Goal: Task Accomplishment & Management: Manage account settings

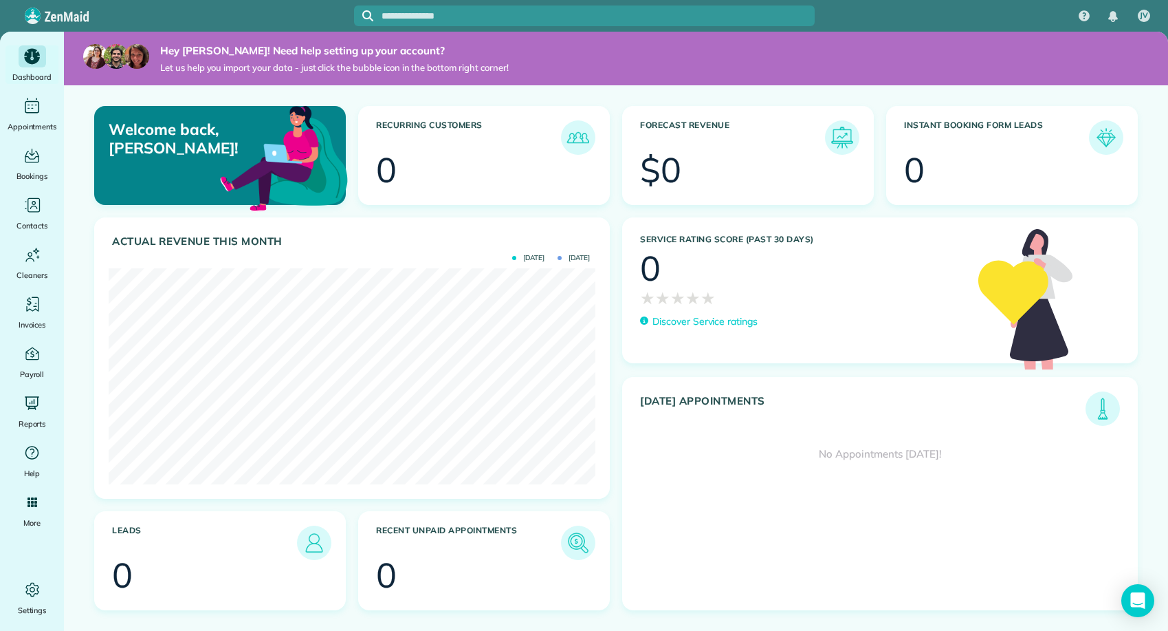
scroll to position [216, 487]
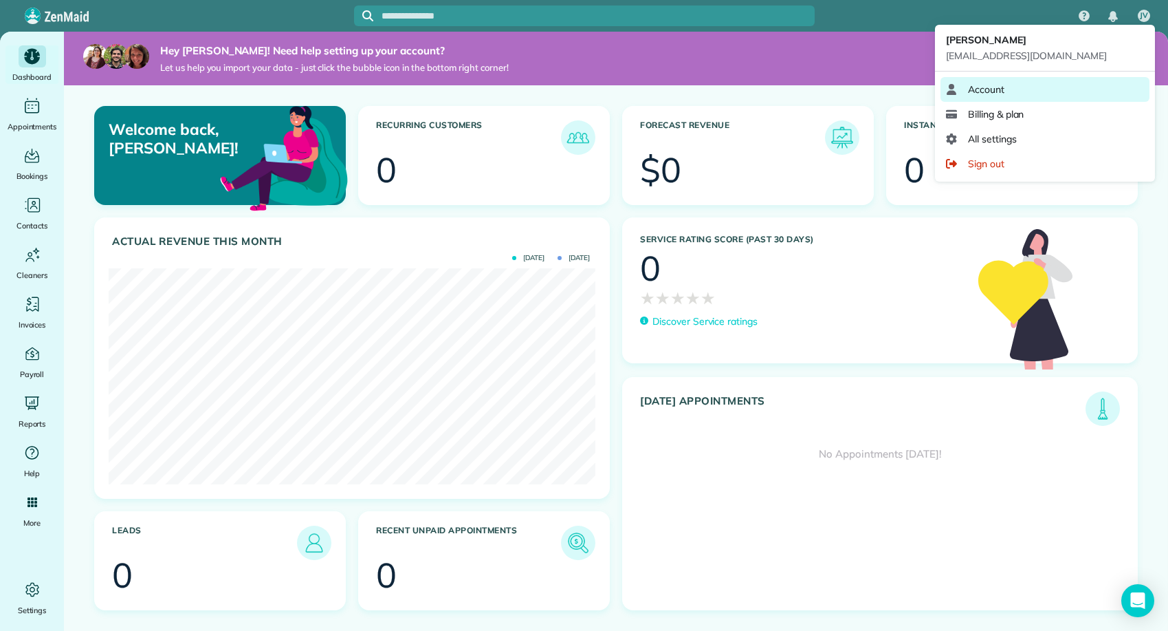
click at [1009, 87] on link "Account" at bounding box center [1045, 89] width 209 height 25
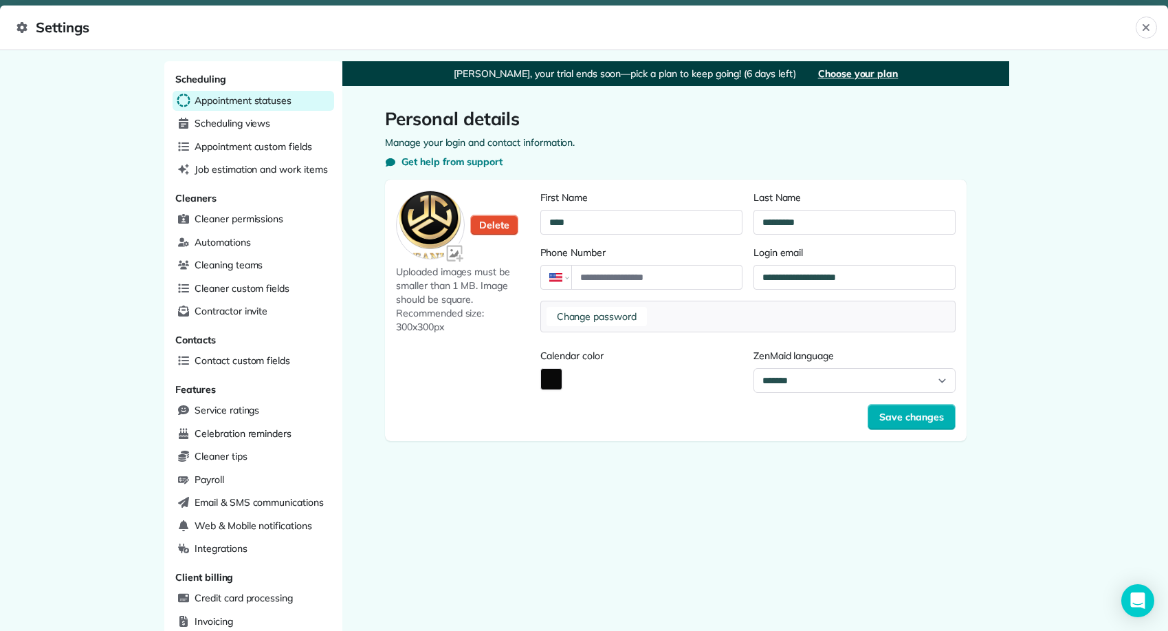
click at [241, 103] on span "Appointment statuses" at bounding box center [243, 101] width 97 height 14
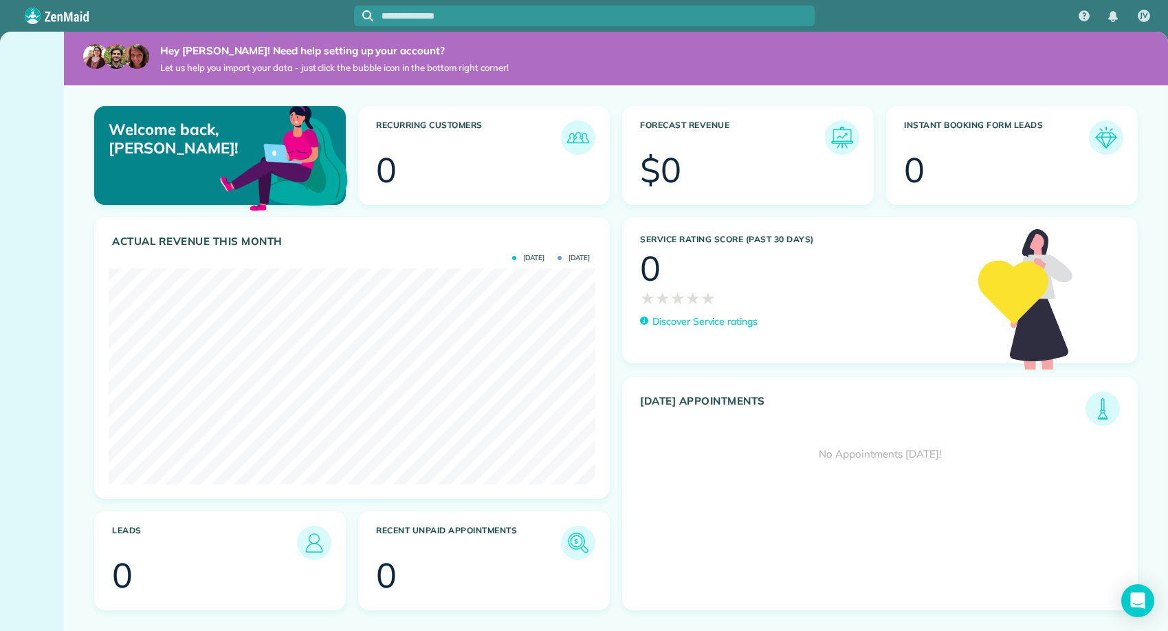
click at [1108, 133] on img at bounding box center [1107, 138] width 32 height 32
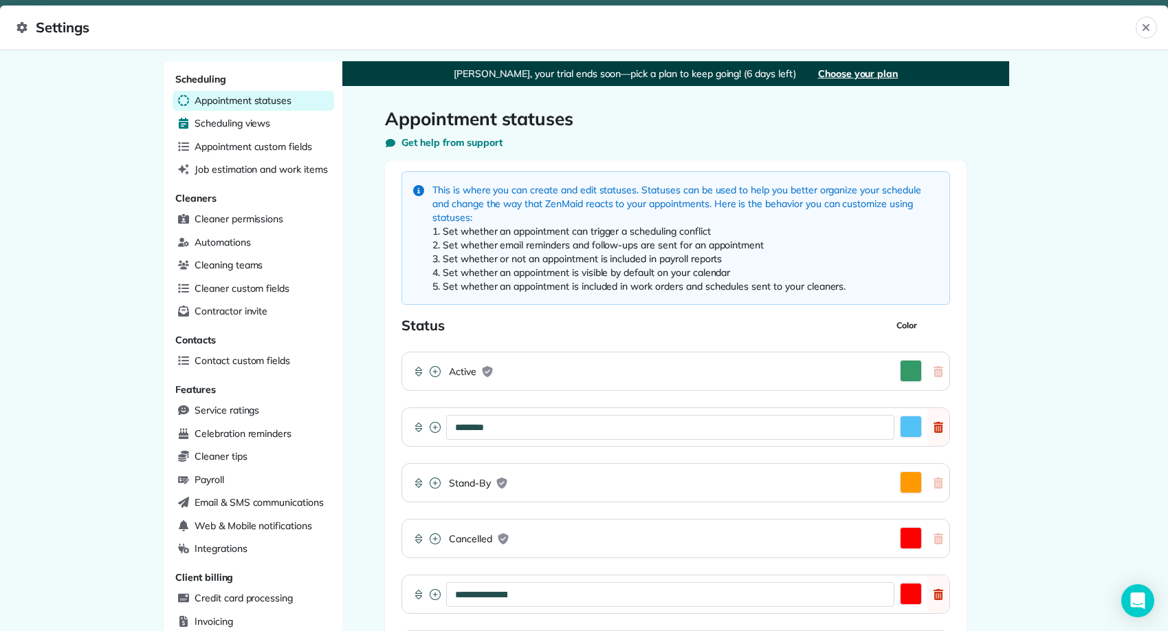
click at [222, 117] on span "Scheduling views" at bounding box center [233, 123] width 76 height 14
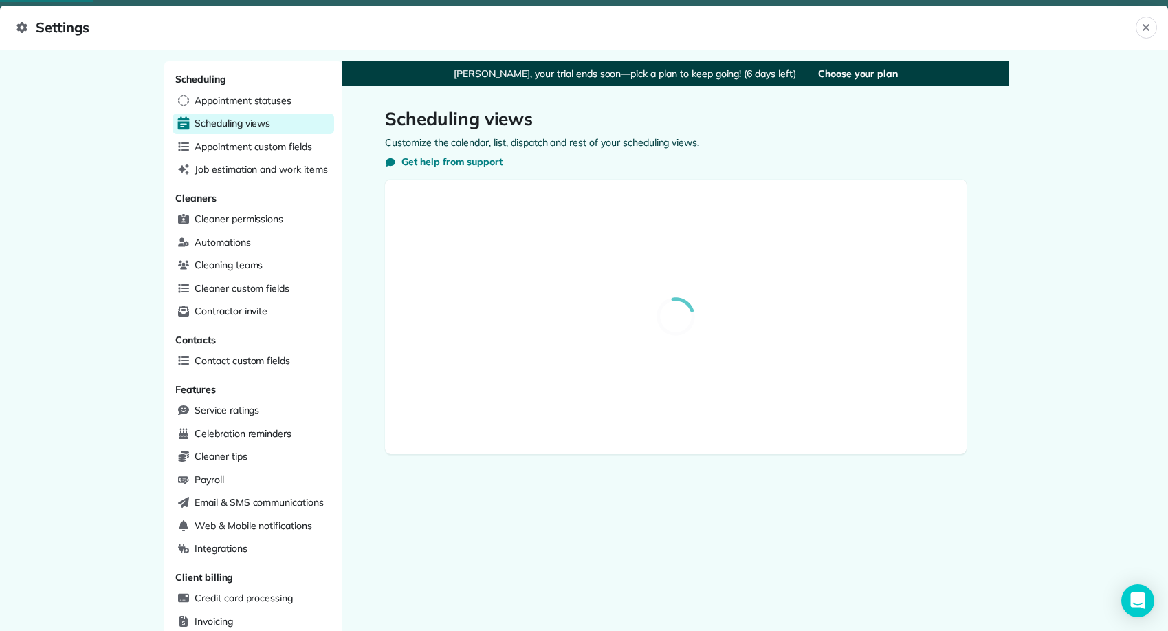
select select "**********"
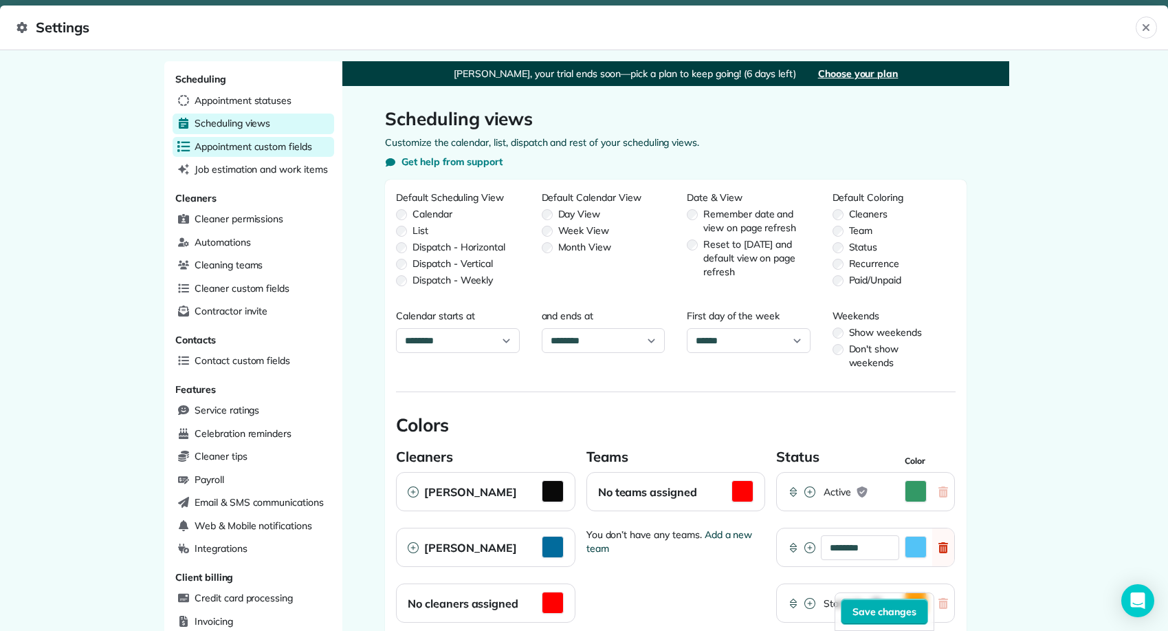
click at [280, 140] on span "Appointment custom fields" at bounding box center [254, 147] width 118 height 14
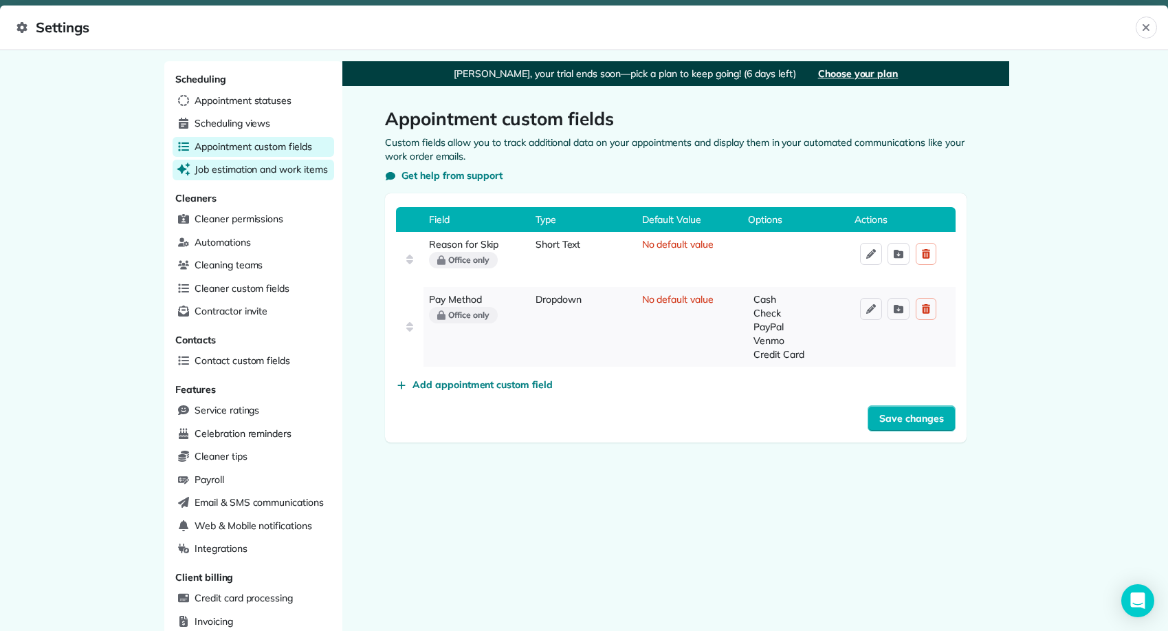
click at [294, 168] on span "Job estimation and work items" at bounding box center [261, 169] width 133 height 14
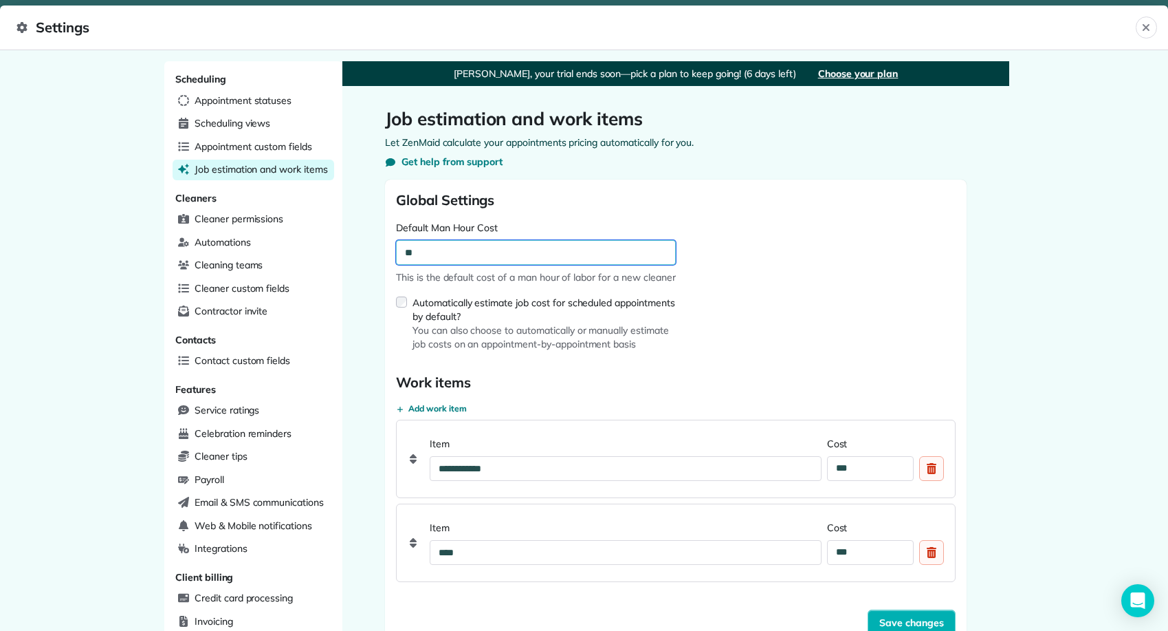
click at [432, 249] on input "**" at bounding box center [536, 252] width 280 height 25
click at [761, 256] on form "**********" at bounding box center [676, 412] width 560 height 445
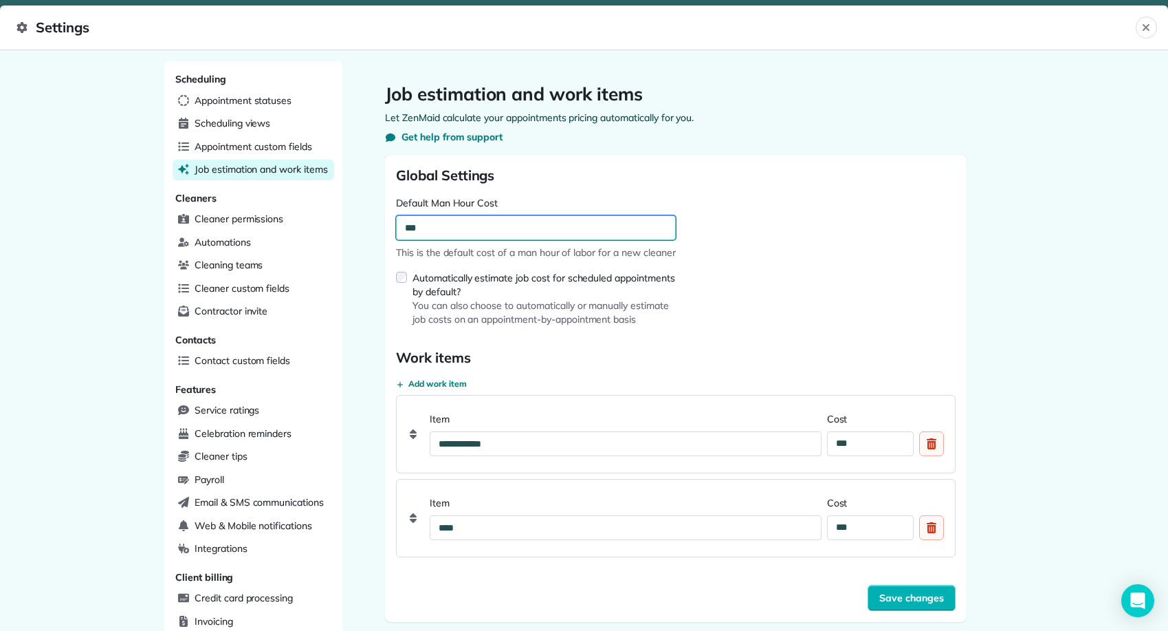
click at [511, 232] on input "***" at bounding box center [536, 227] width 280 height 25
type input "**"
click at [424, 226] on input "****" at bounding box center [536, 227] width 280 height 25
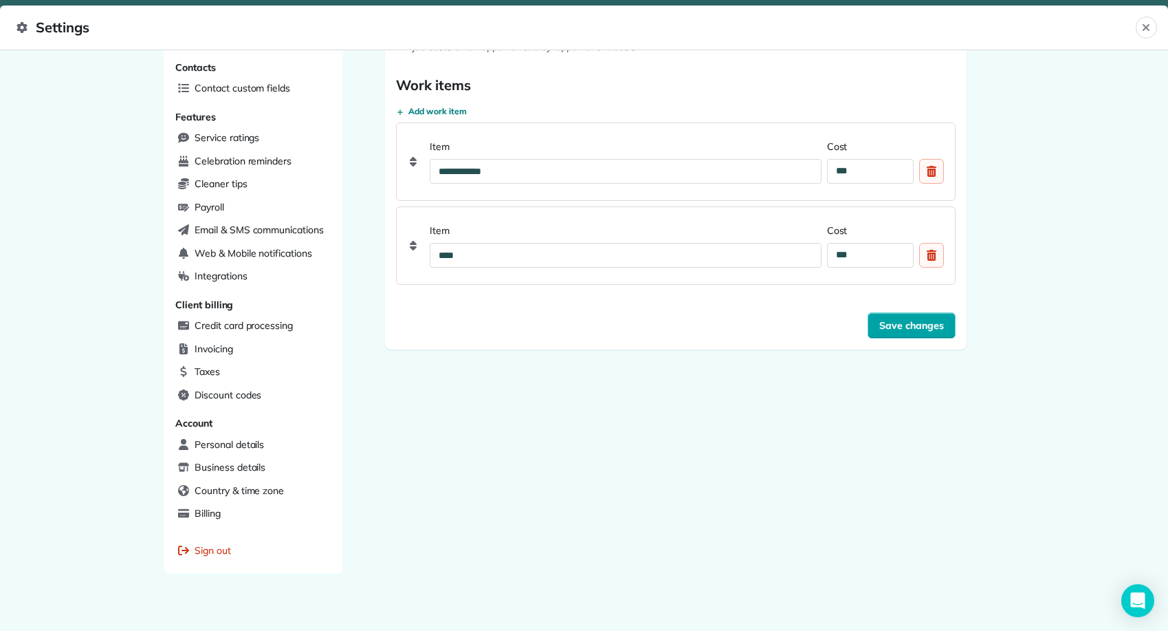
type input "****"
click at [904, 328] on span "Save changes" at bounding box center [911, 325] width 65 height 14
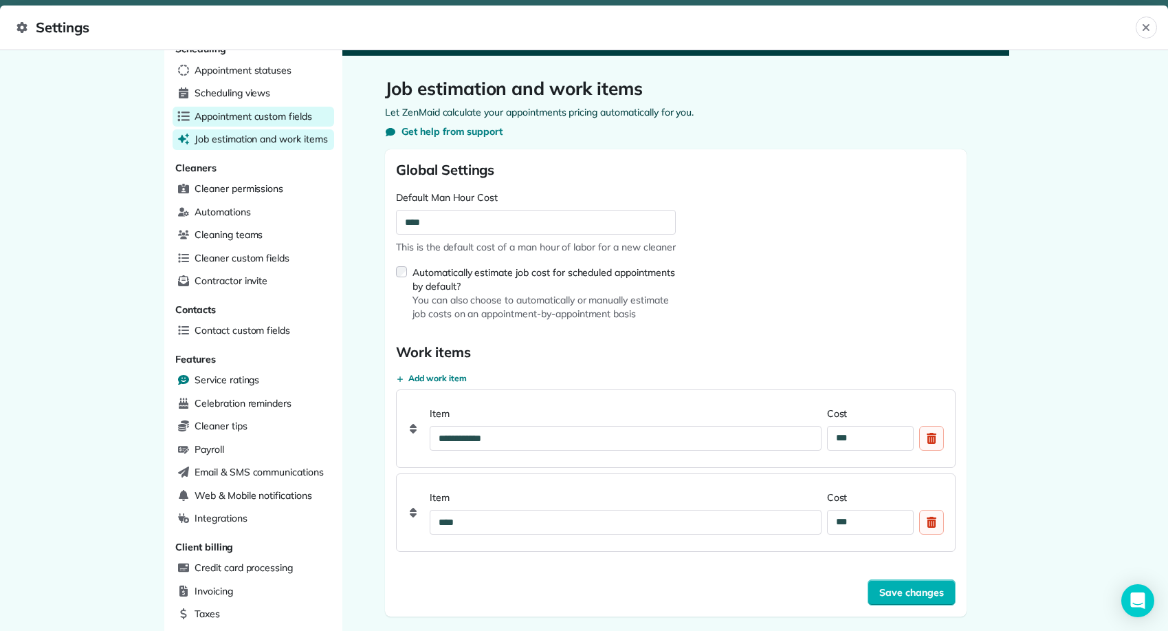
scroll to position [0, 0]
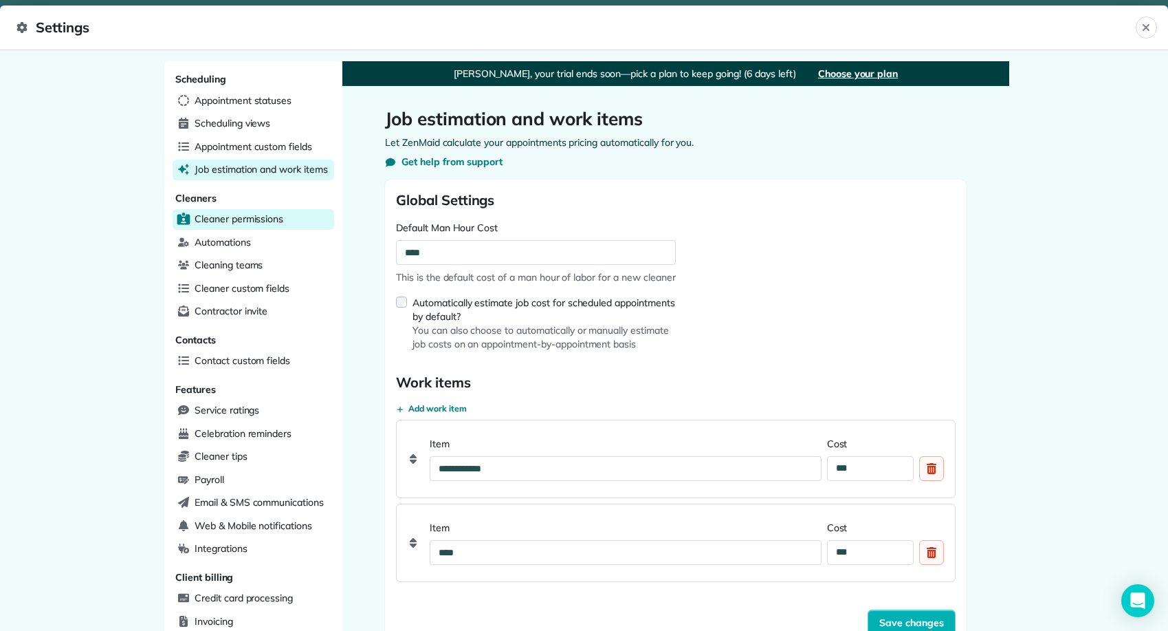
click at [273, 215] on span "Cleaner permissions" at bounding box center [239, 219] width 89 height 14
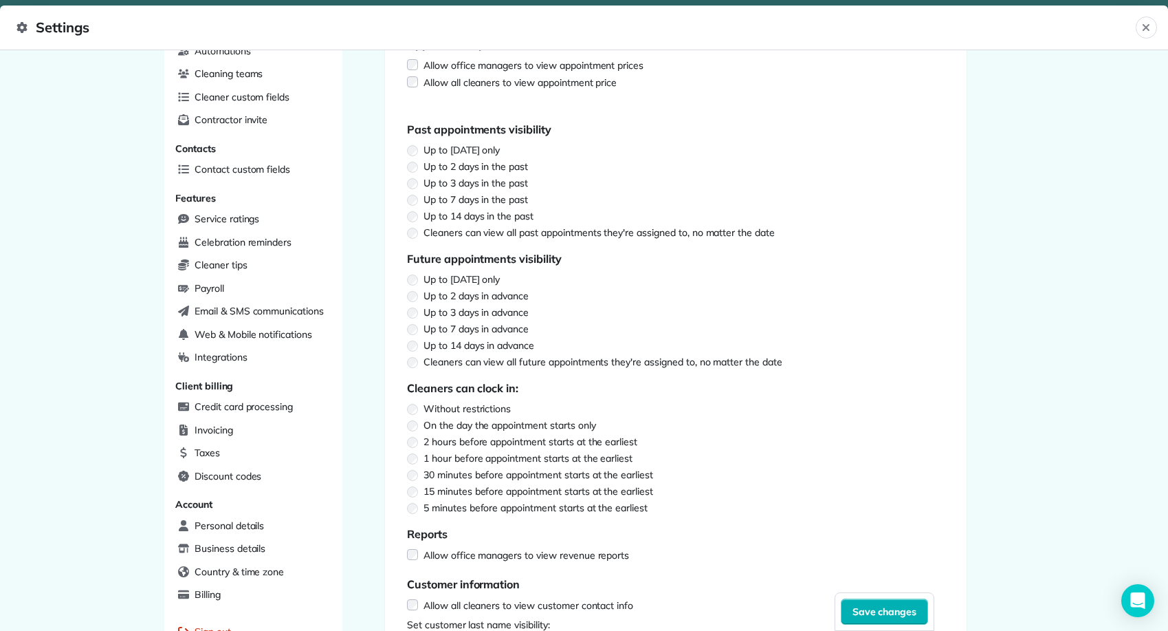
scroll to position [193, 0]
click at [371, 164] on div "Cleaner permissions Get help from support Data export Allow office managers to …" at bounding box center [676, 305] width 626 height 824
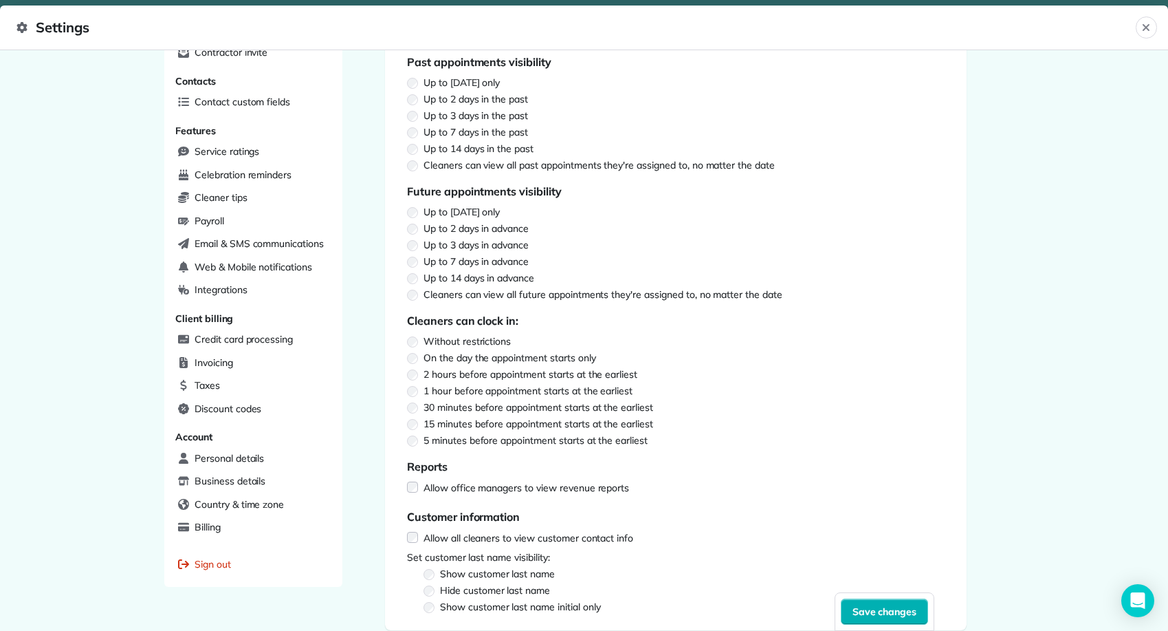
scroll to position [280, 0]
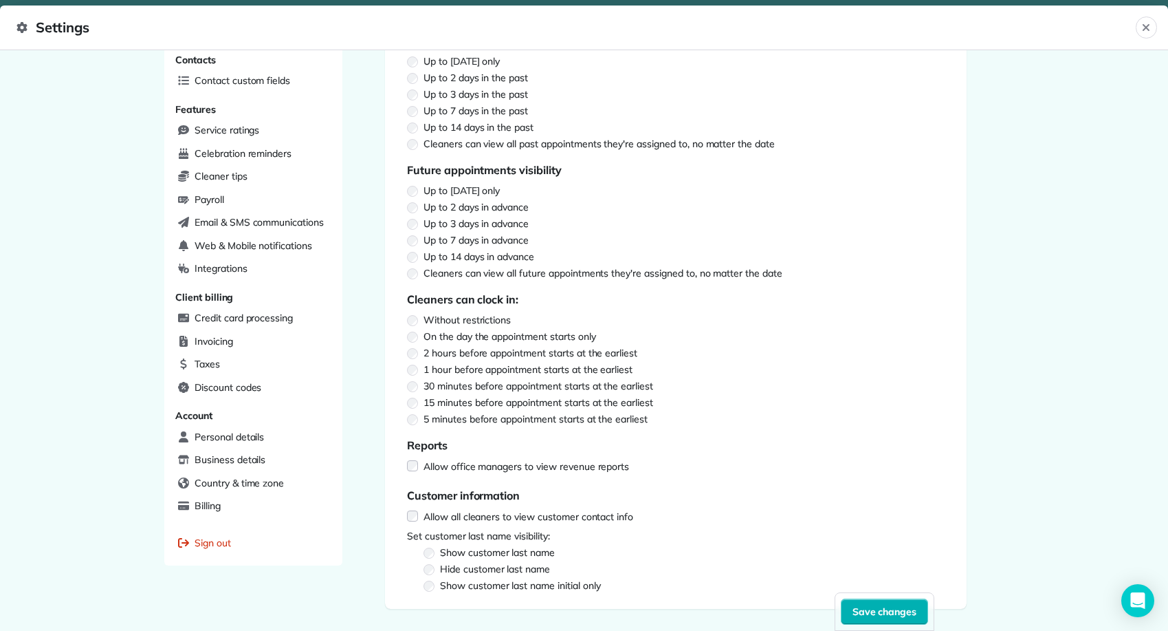
click at [378, 400] on div "Cleaner permissions Get help from support Data export Allow office managers to …" at bounding box center [676, 218] width 626 height 824
click at [877, 615] on span "Save changes" at bounding box center [885, 611] width 65 height 14
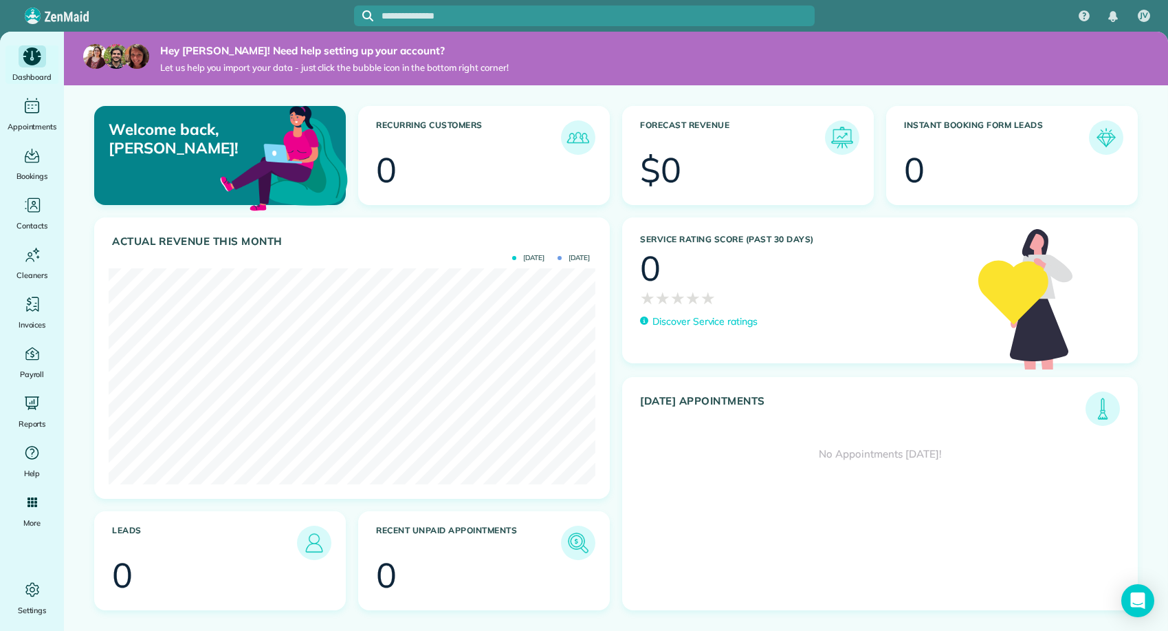
click at [36, 54] on icon "Main" at bounding box center [32, 56] width 18 height 18
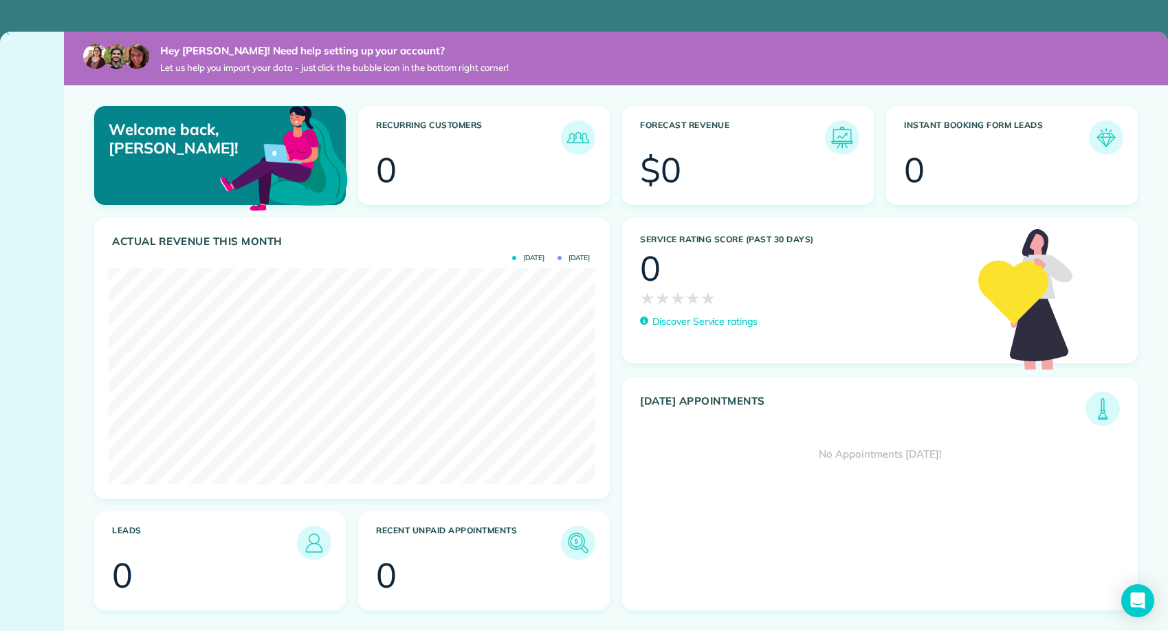
scroll to position [216, 487]
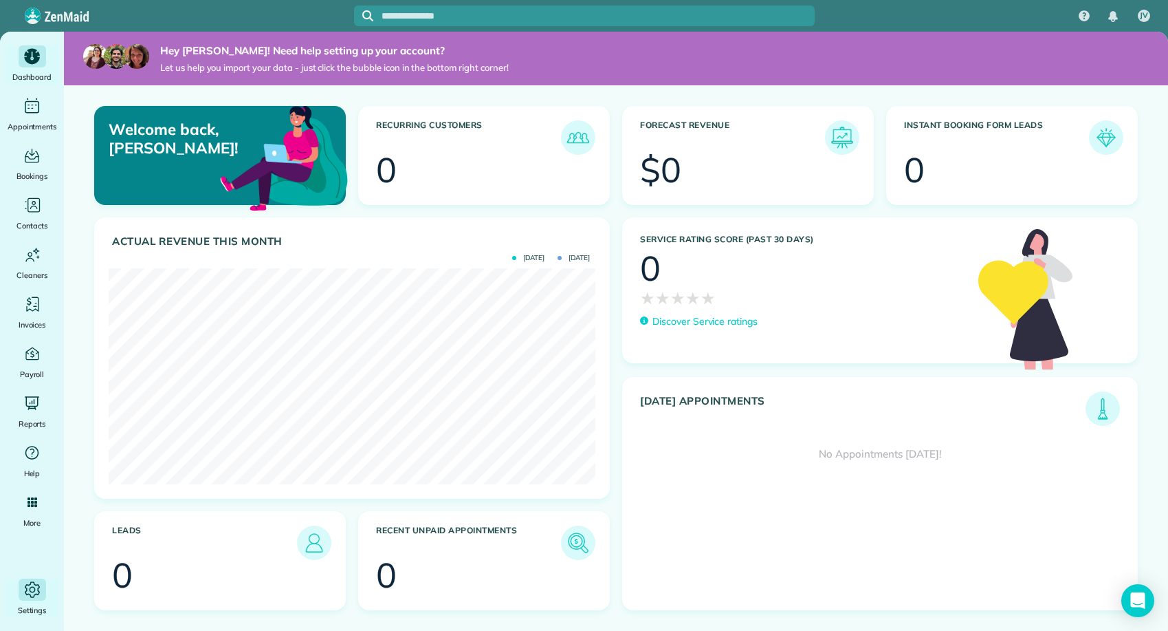
click at [34, 585] on icon "Main" at bounding box center [32, 589] width 21 height 21
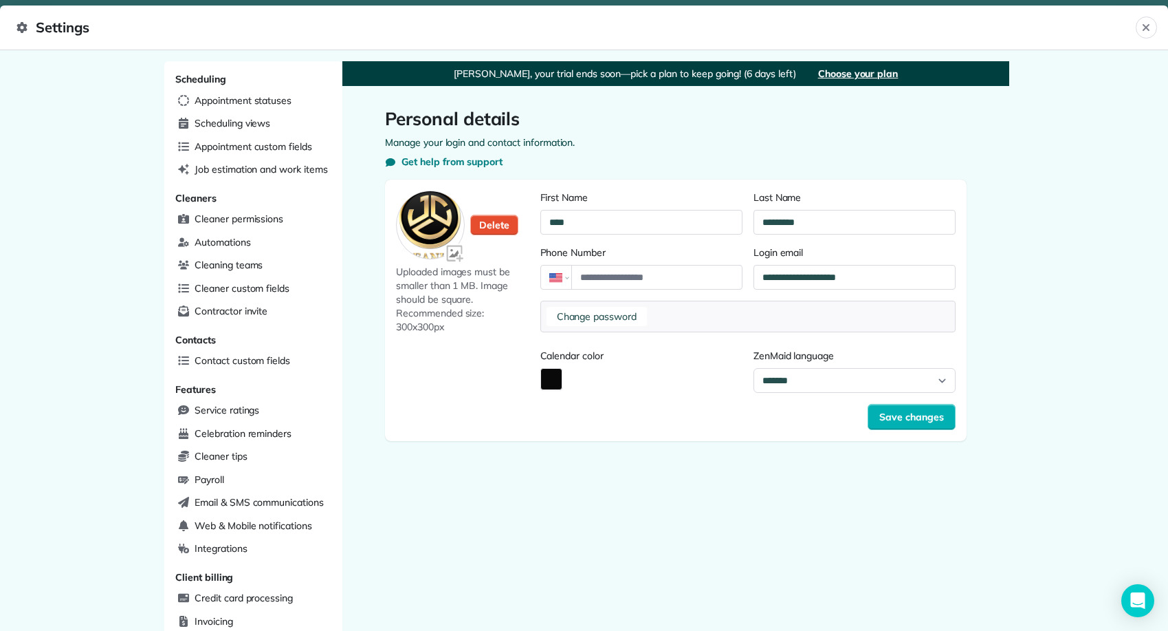
scroll to position [272, 0]
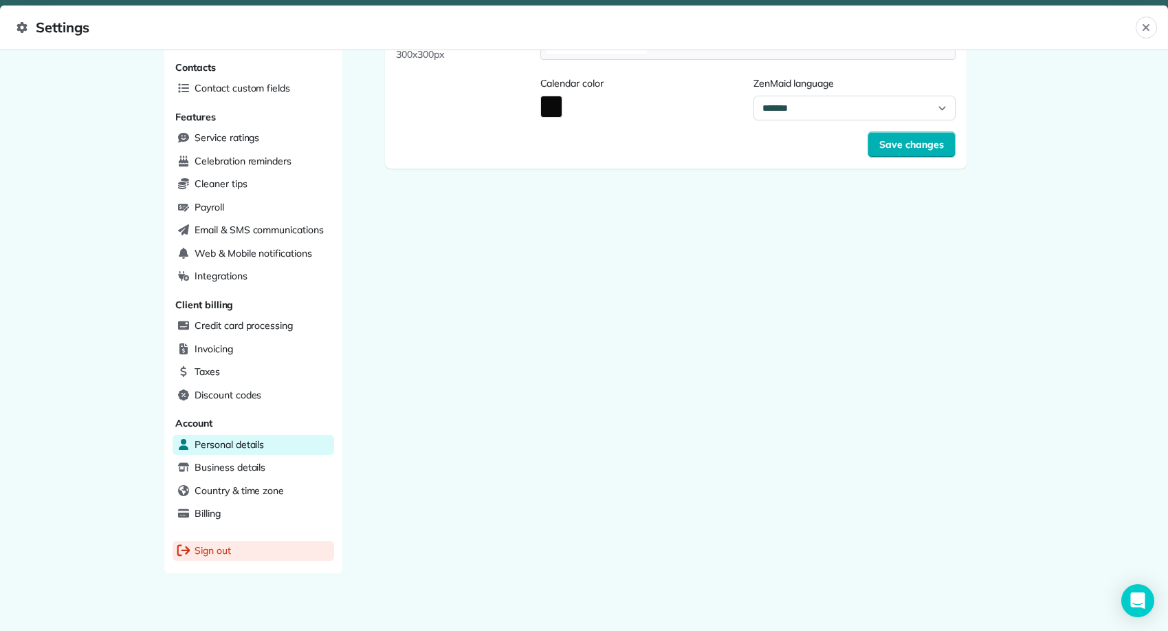
click at [228, 543] on span "Sign out" at bounding box center [213, 550] width 36 height 14
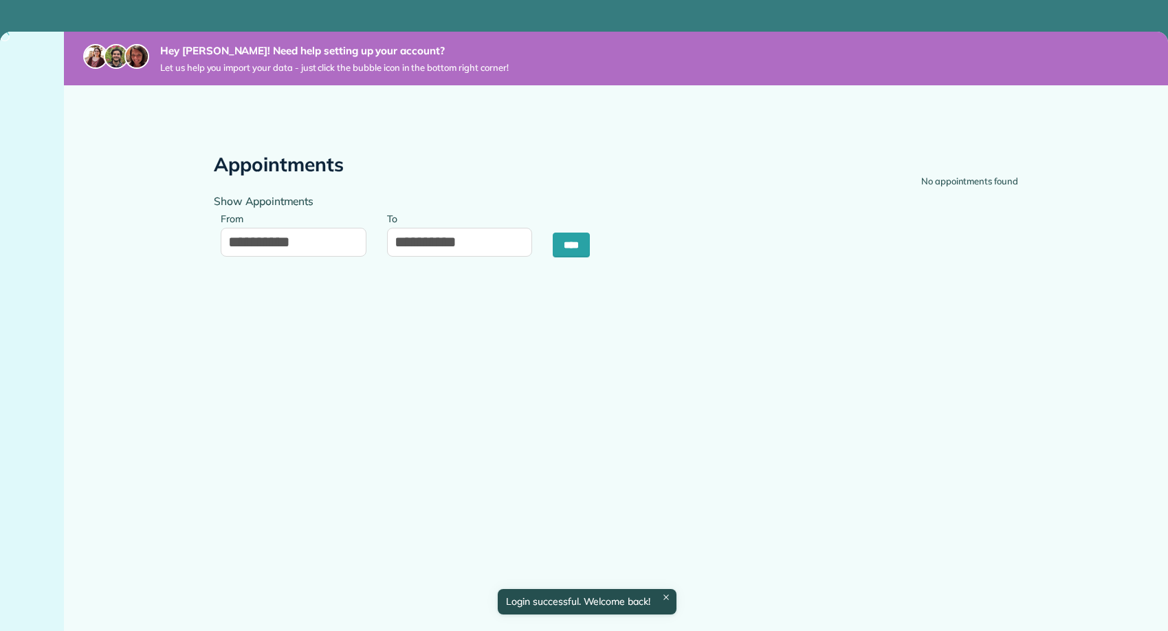
type input "**********"
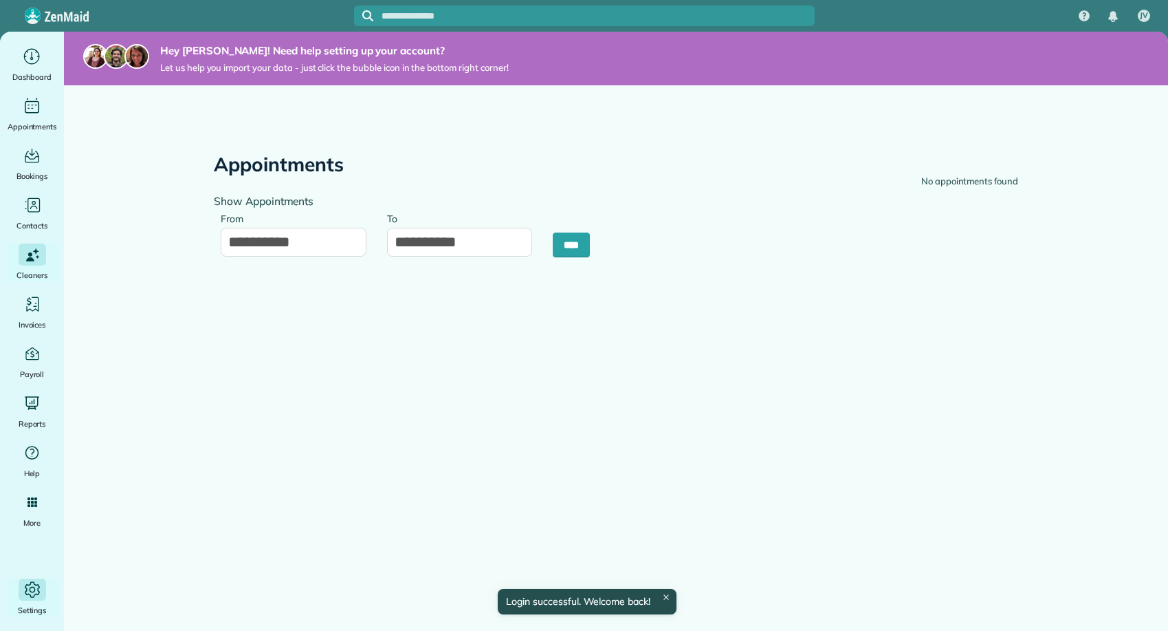
click at [28, 598] on icon "Main" at bounding box center [32, 589] width 21 height 21
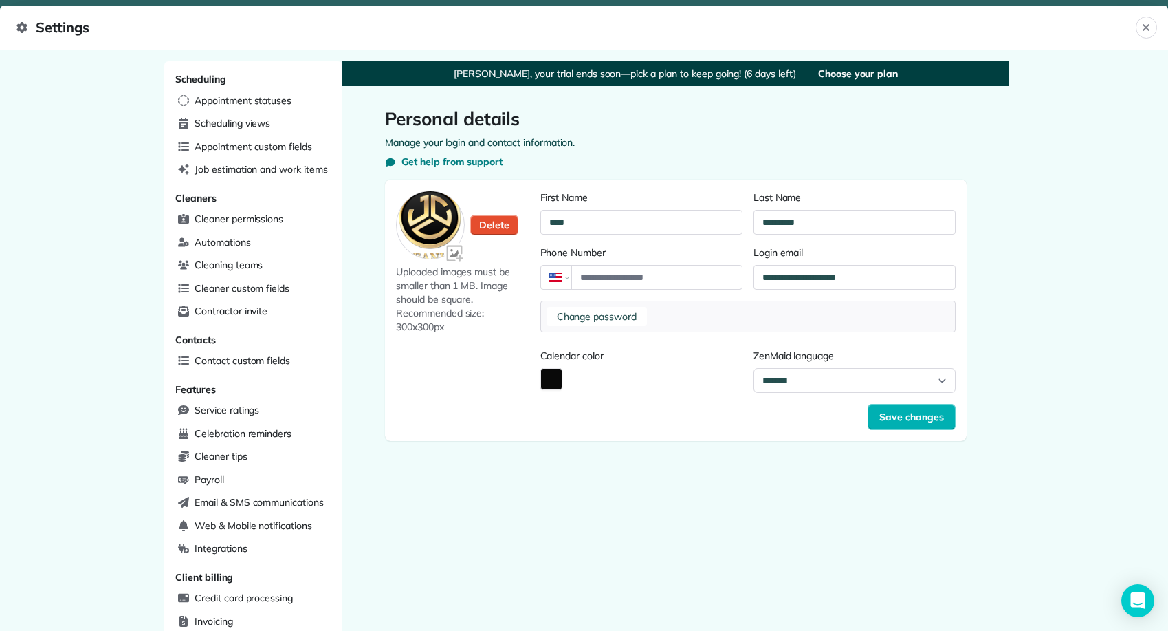
click at [21, 26] on icon at bounding box center [22, 27] width 11 height 11
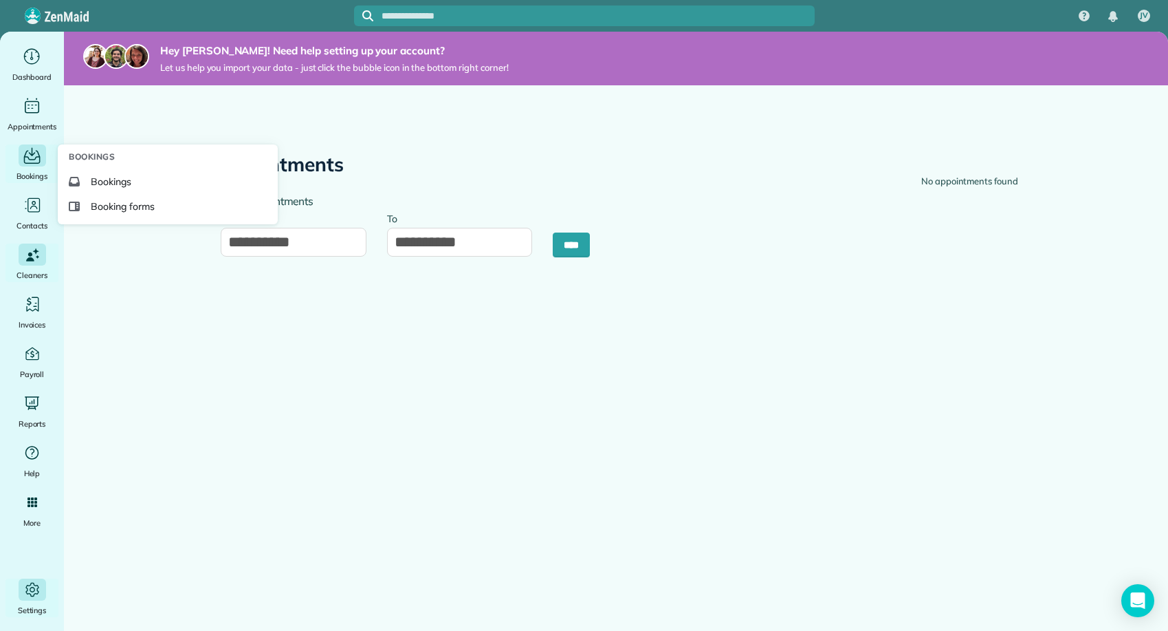
click at [19, 154] on div "Main" at bounding box center [33, 155] width 28 height 22
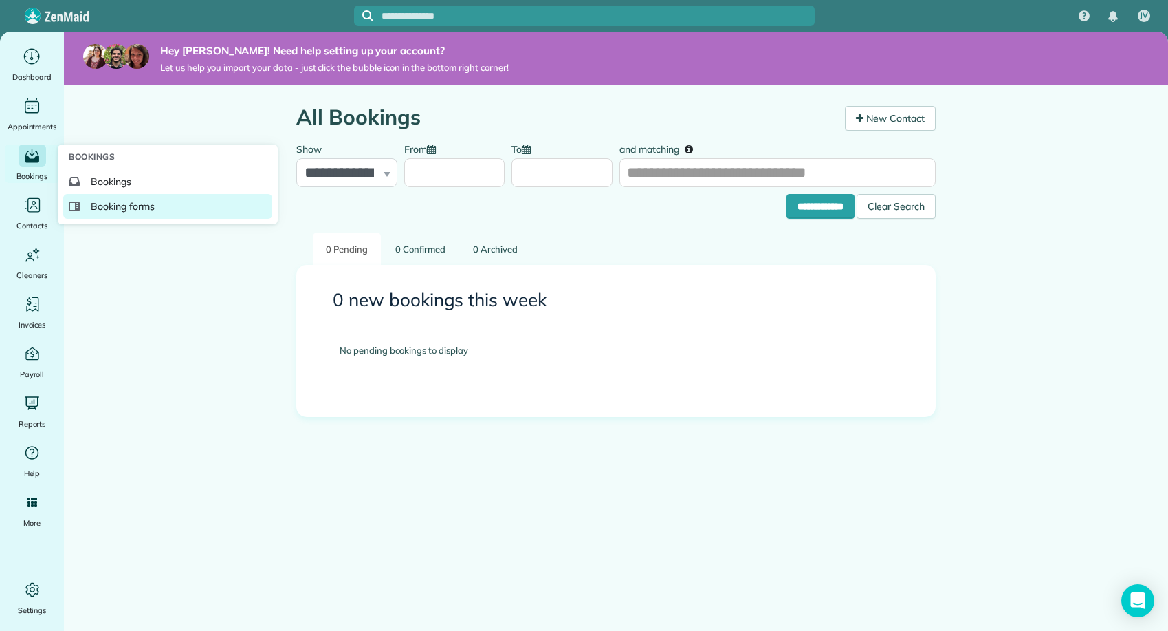
click at [129, 205] on span "Booking forms" at bounding box center [123, 206] width 64 height 14
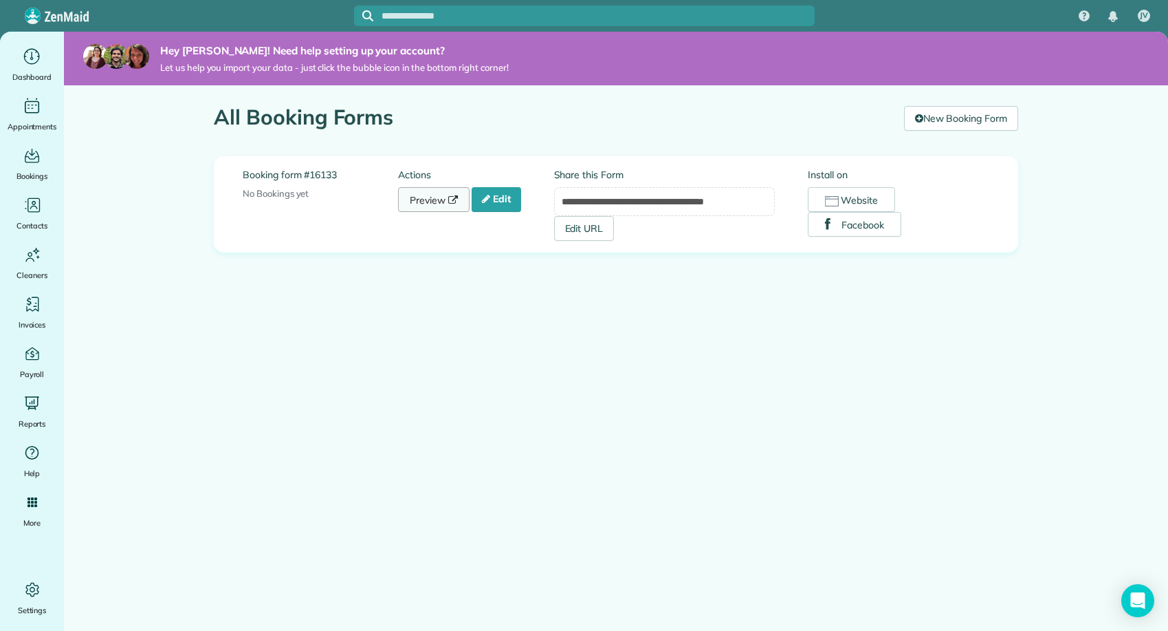
click at [432, 207] on link "Preview" at bounding box center [434, 199] width 72 height 25
click at [498, 195] on link "Edit" at bounding box center [497, 199] width 50 height 25
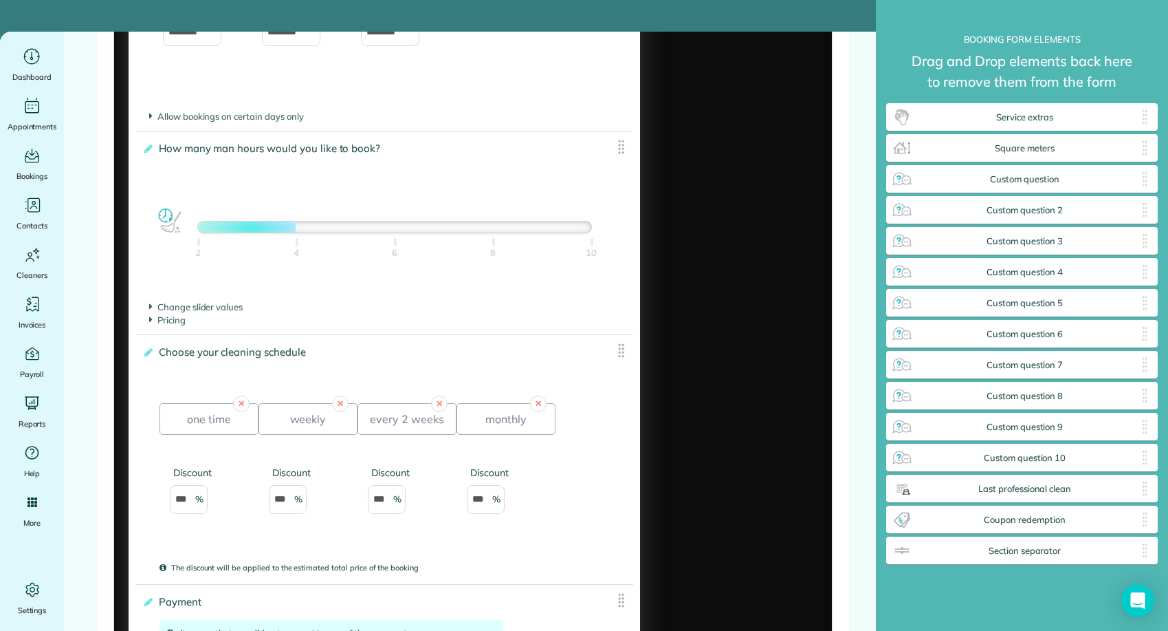
scroll to position [2019, 0]
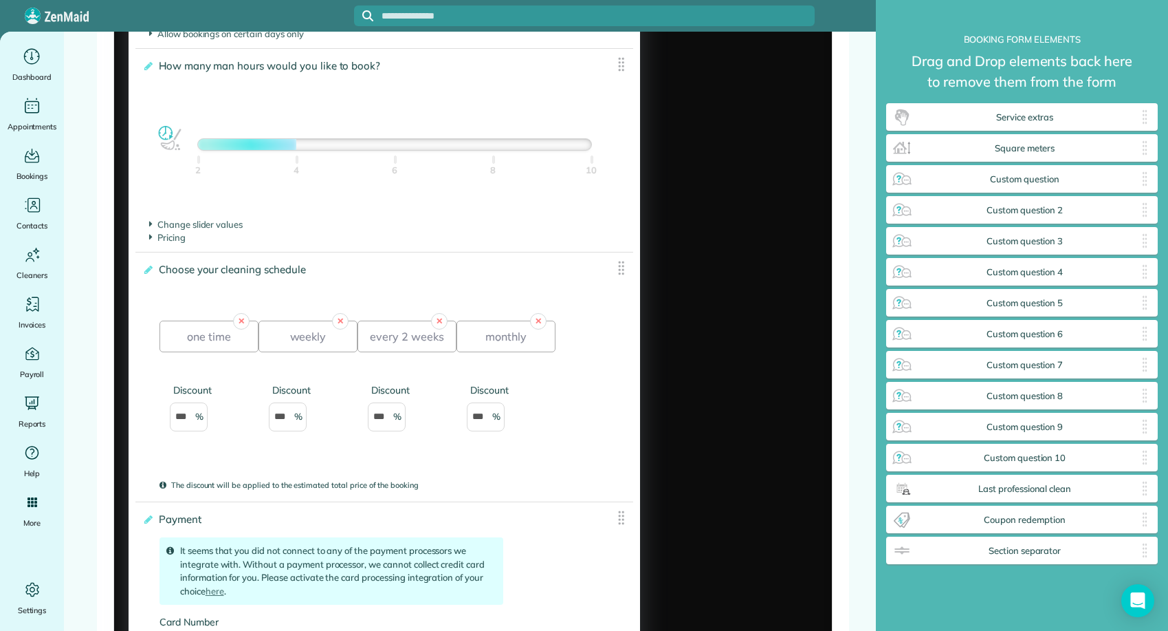
click at [199, 150] on div at bounding box center [247, 144] width 98 height 11
click at [175, 226] on span "Change slider values" at bounding box center [196, 224] width 94 height 11
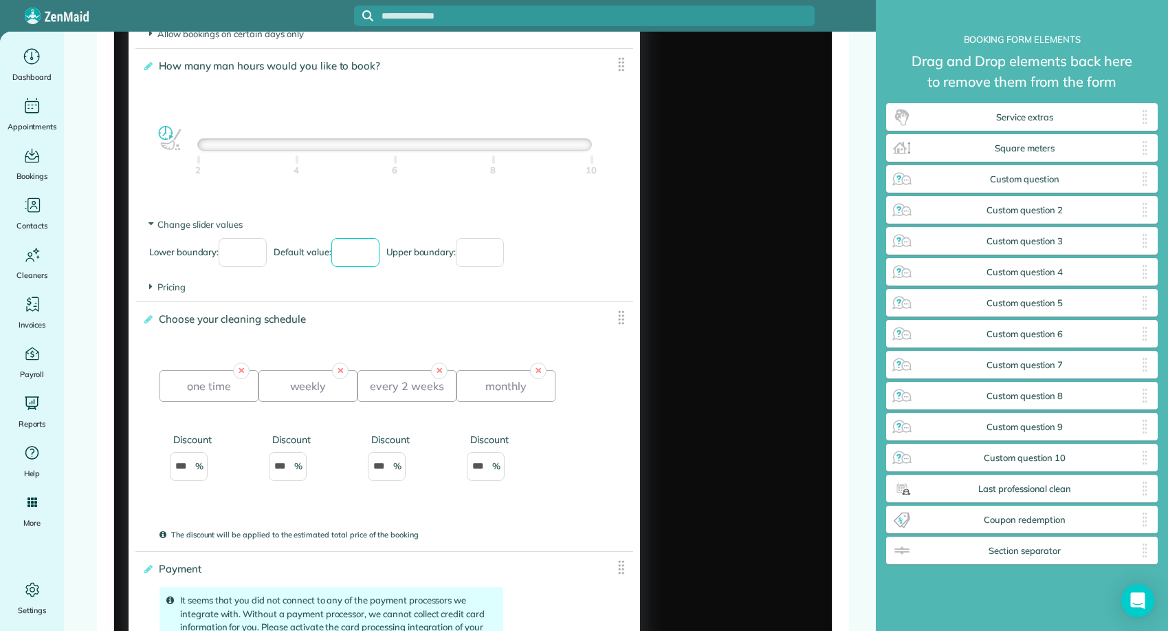
click at [374, 262] on input "*" at bounding box center [355, 252] width 48 height 29
type input "*"
click at [374, 262] on input "*" at bounding box center [355, 252] width 48 height 29
drag, startPoint x: 207, startPoint y: 393, endPoint x: 216, endPoint y: 399, distance: 10.9
click at [216, 398] on div "one time" at bounding box center [209, 386] width 99 height 32
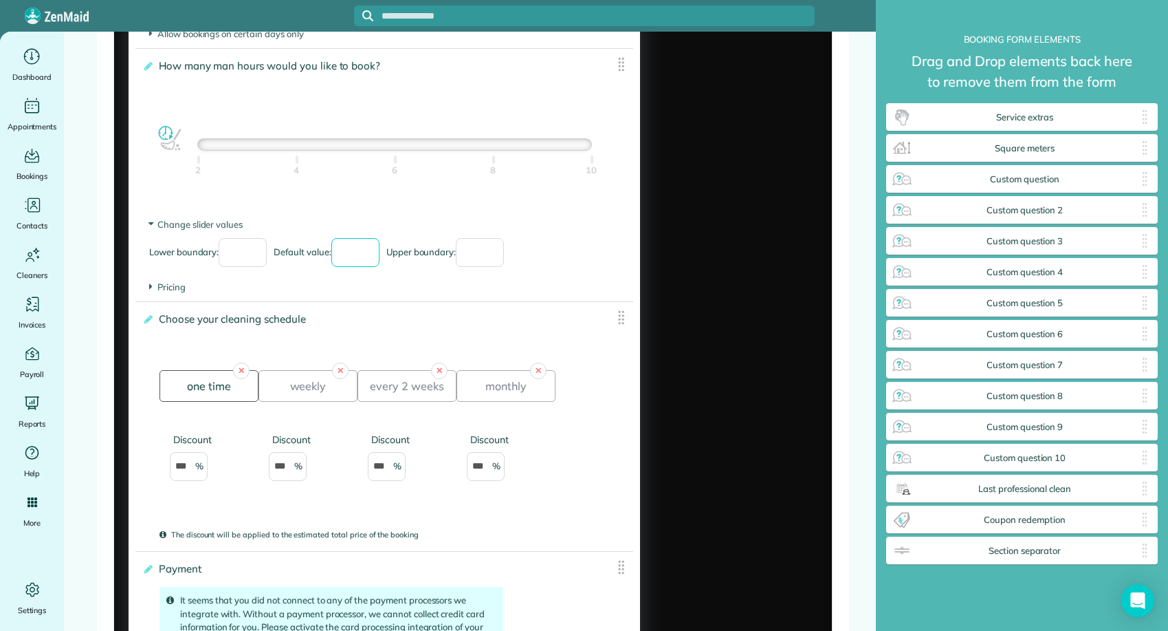
click at [178, 394] on div "one time" at bounding box center [209, 386] width 99 height 32
click at [185, 386] on div "one time" at bounding box center [209, 386] width 99 height 32
click at [262, 344] on div "✕ one time Discount *** ✕ weekly Discount *** ✕ every 2 weeks Discount *** ✕ mo…" at bounding box center [385, 429] width 450 height 196
click at [418, 390] on div "every 2 weeks" at bounding box center [407, 386] width 99 height 32
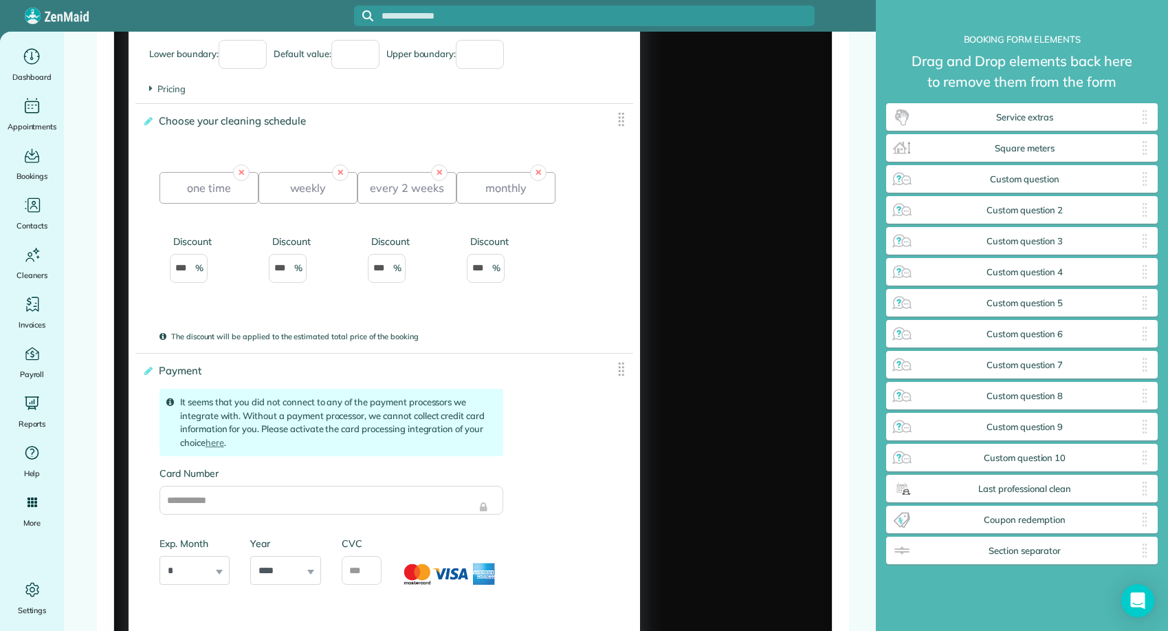
scroll to position [2218, 0]
click at [419, 197] on div "every 2 weeks" at bounding box center [407, 187] width 99 height 32
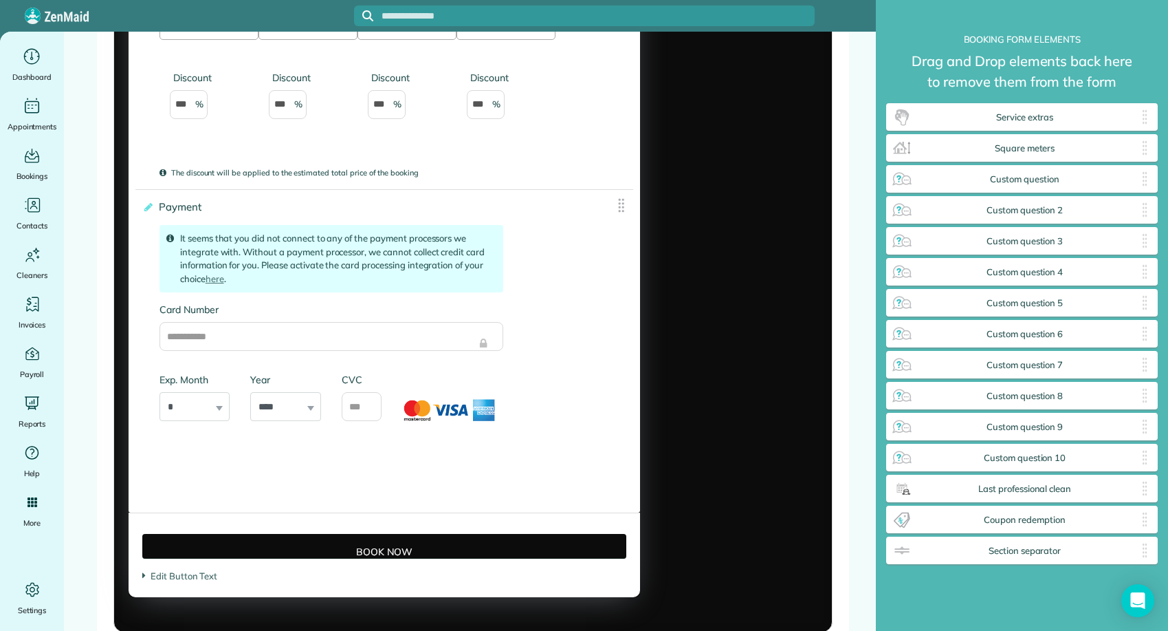
scroll to position [2382, 0]
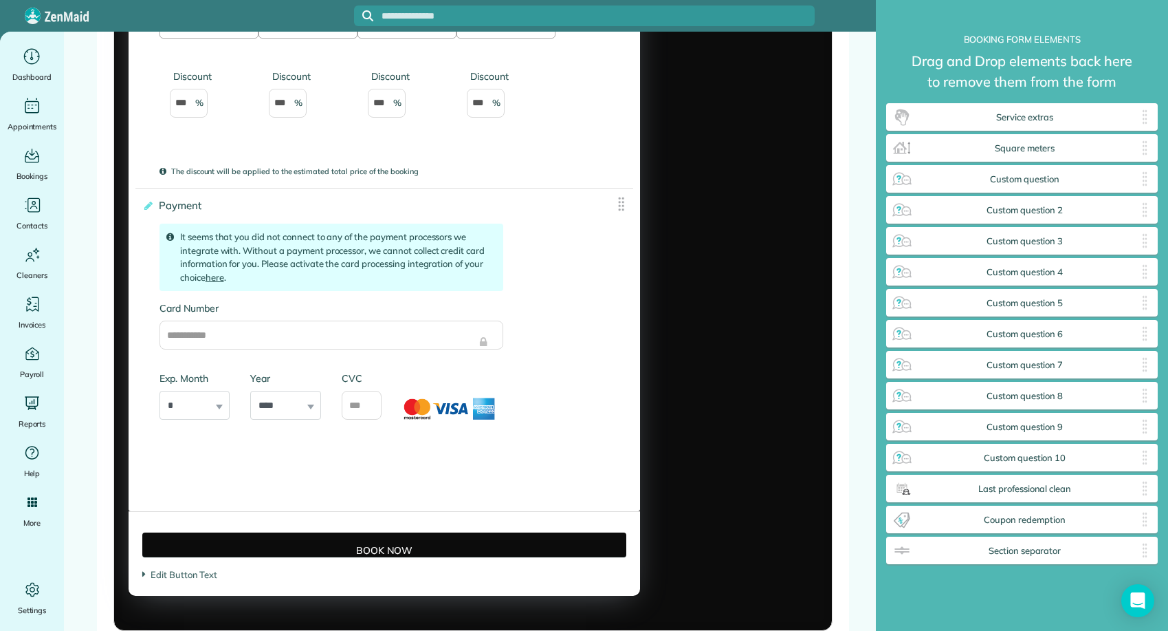
click at [221, 283] on link "here" at bounding box center [215, 277] width 19 height 11
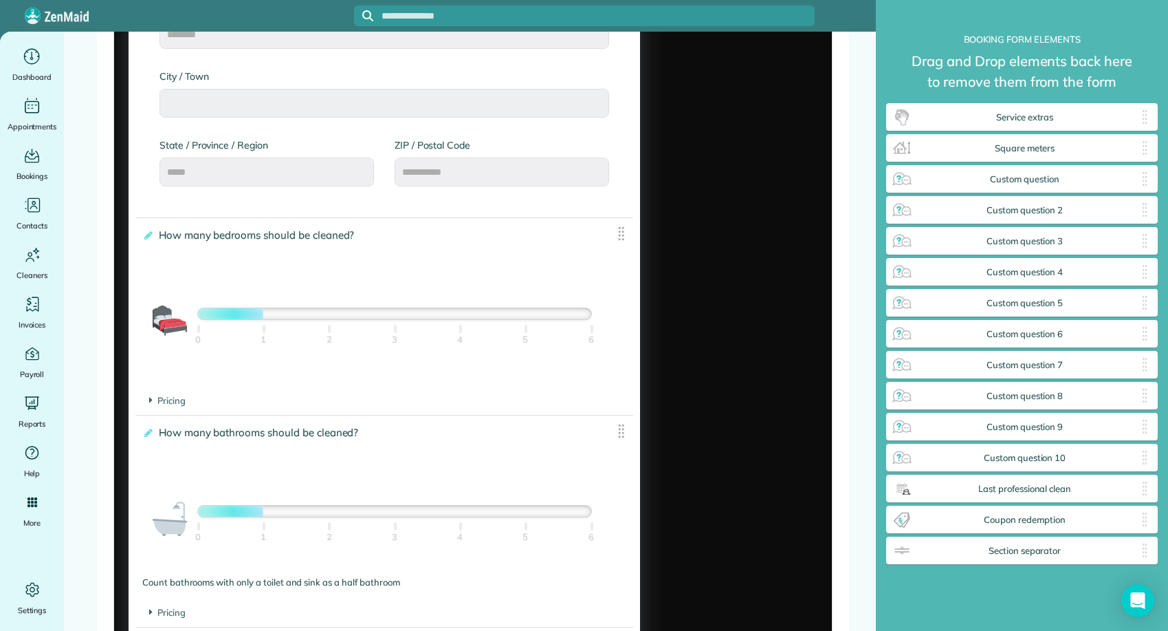
scroll to position [789, 0]
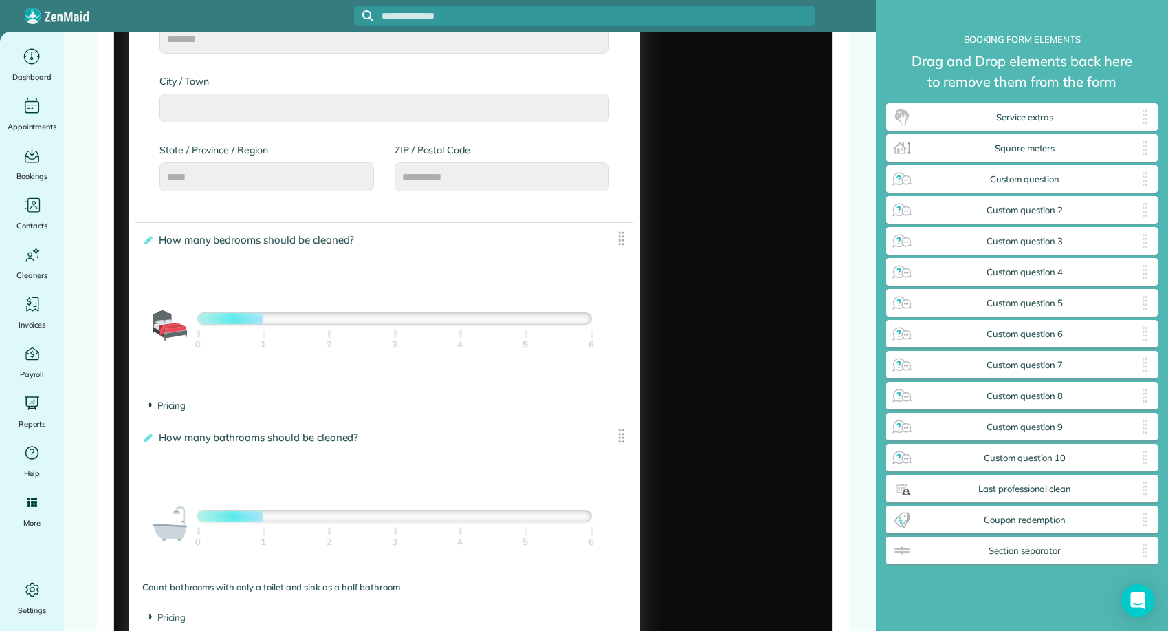
click at [177, 410] on span "Pricing" at bounding box center [167, 404] width 36 height 11
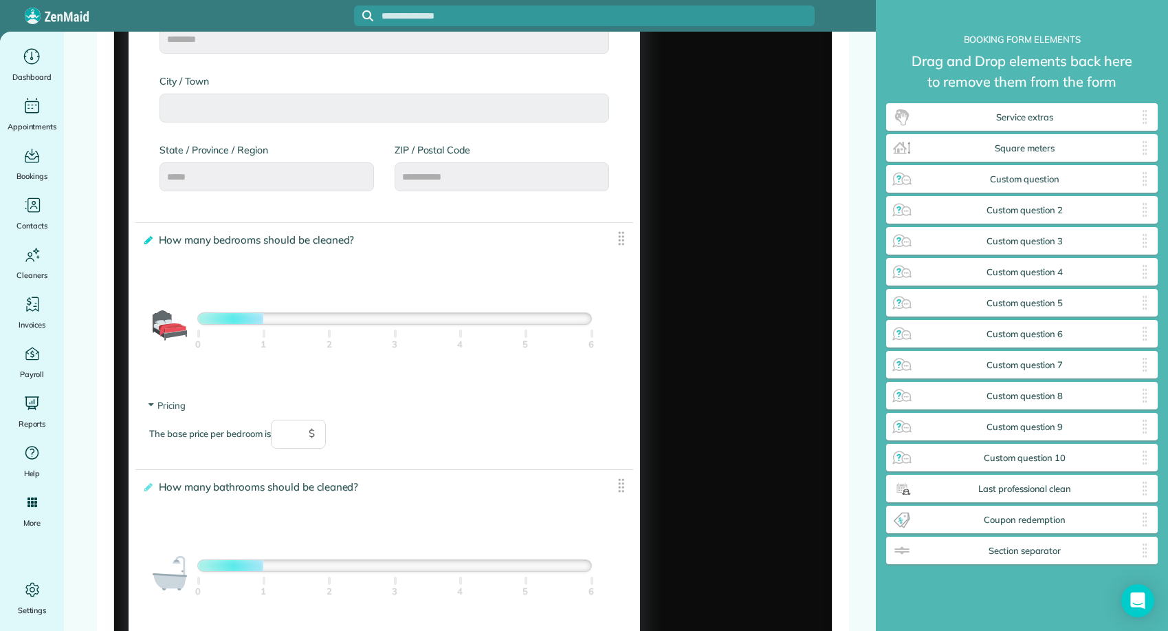
click at [152, 240] on icon at bounding box center [147, 240] width 10 height 10
click at [0, 0] on input "**********" at bounding box center [0, 0] width 0 height 0
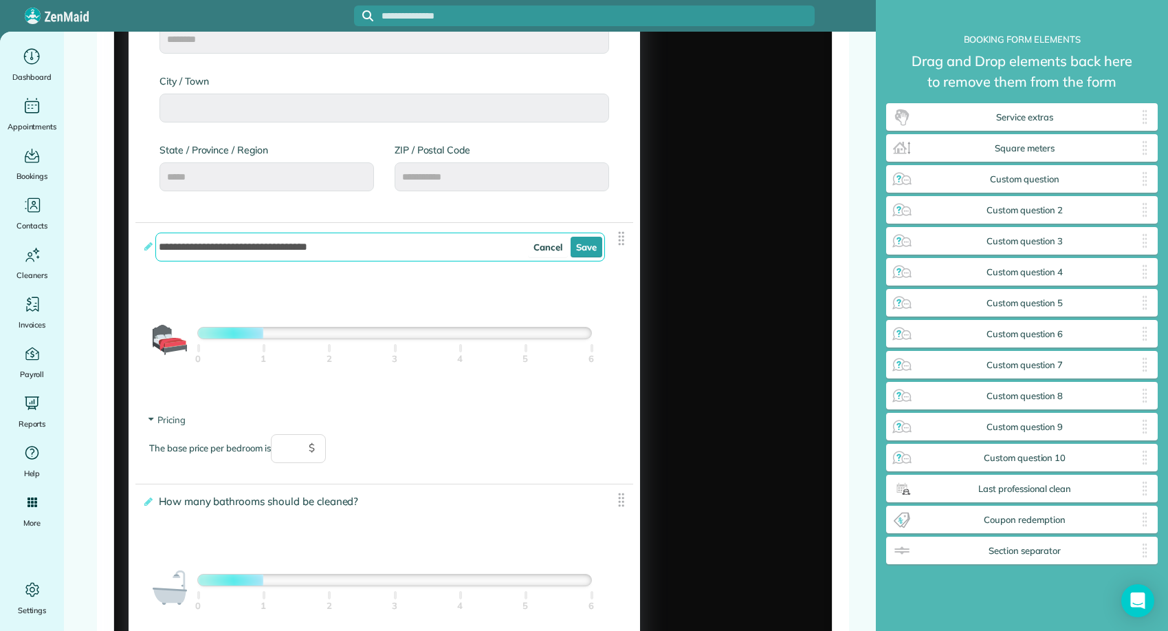
click at [462, 289] on div "**********" at bounding box center [384, 315] width 498 height 184
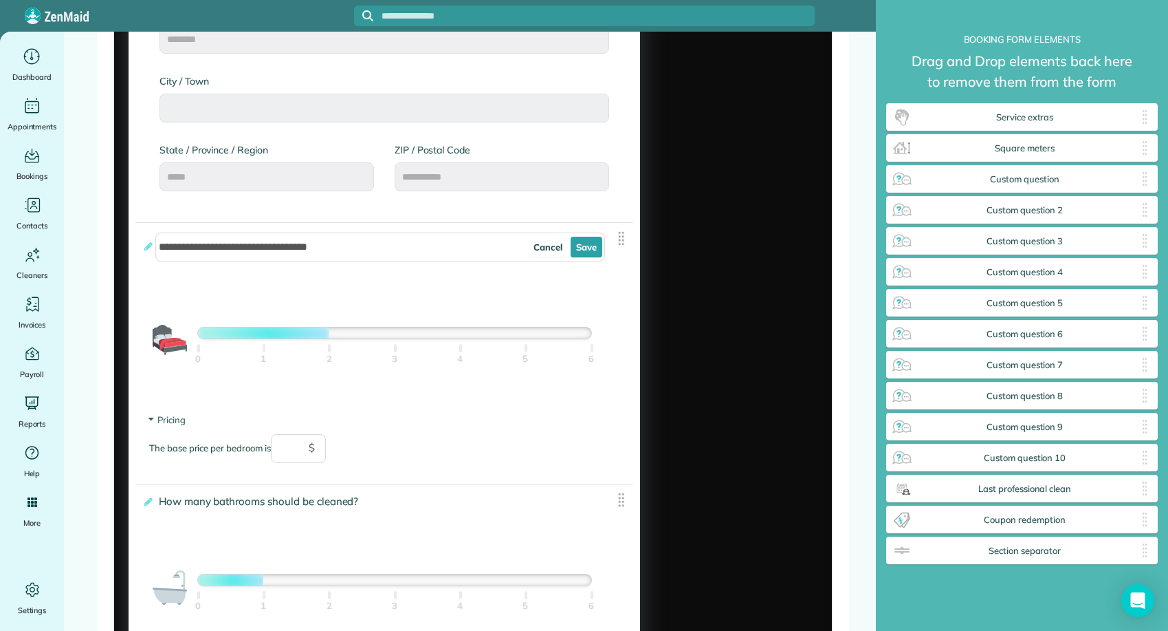
click at [327, 331] on div at bounding box center [394, 332] width 393 height 11
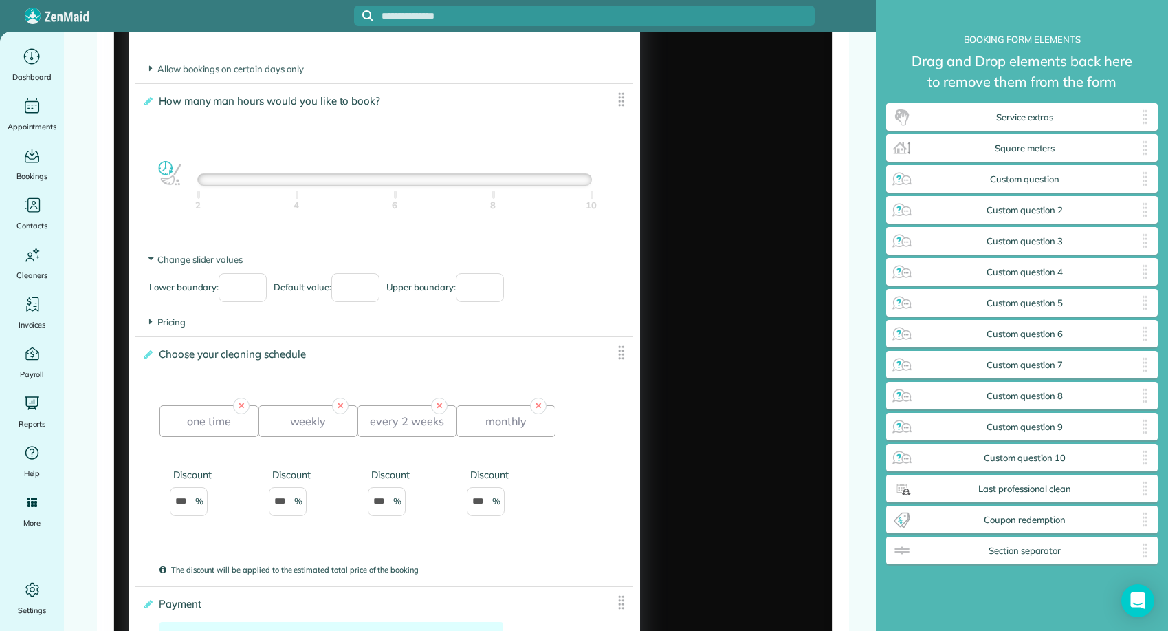
scroll to position [2041, 0]
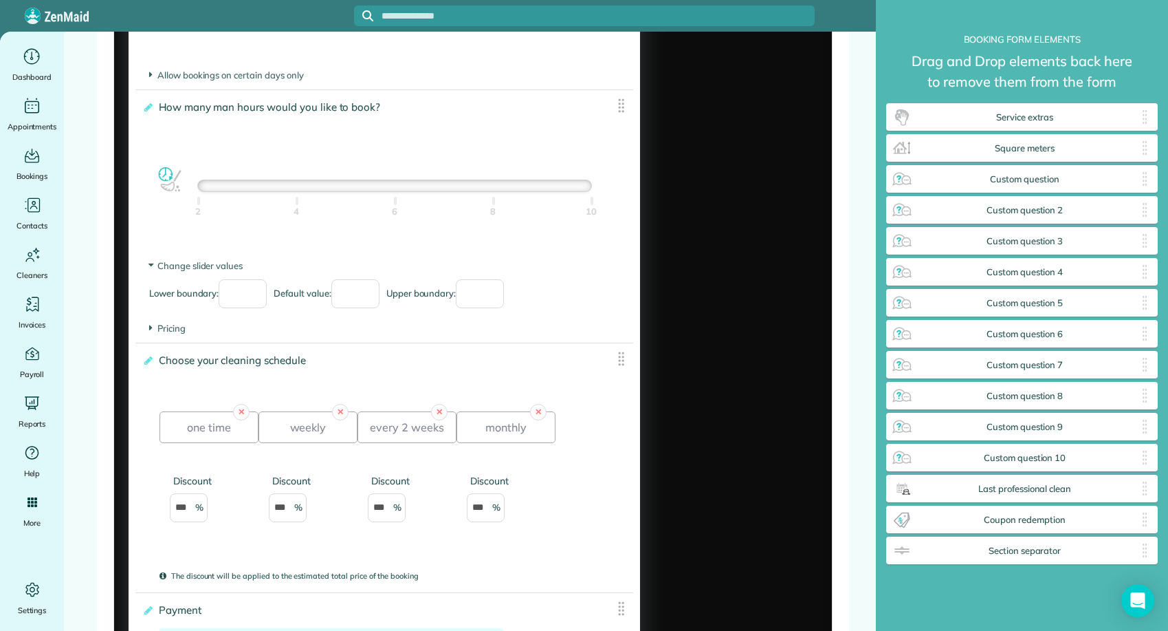
click at [203, 191] on div at bounding box center [394, 185] width 393 height 11
click at [204, 191] on div at bounding box center [394, 185] width 393 height 11
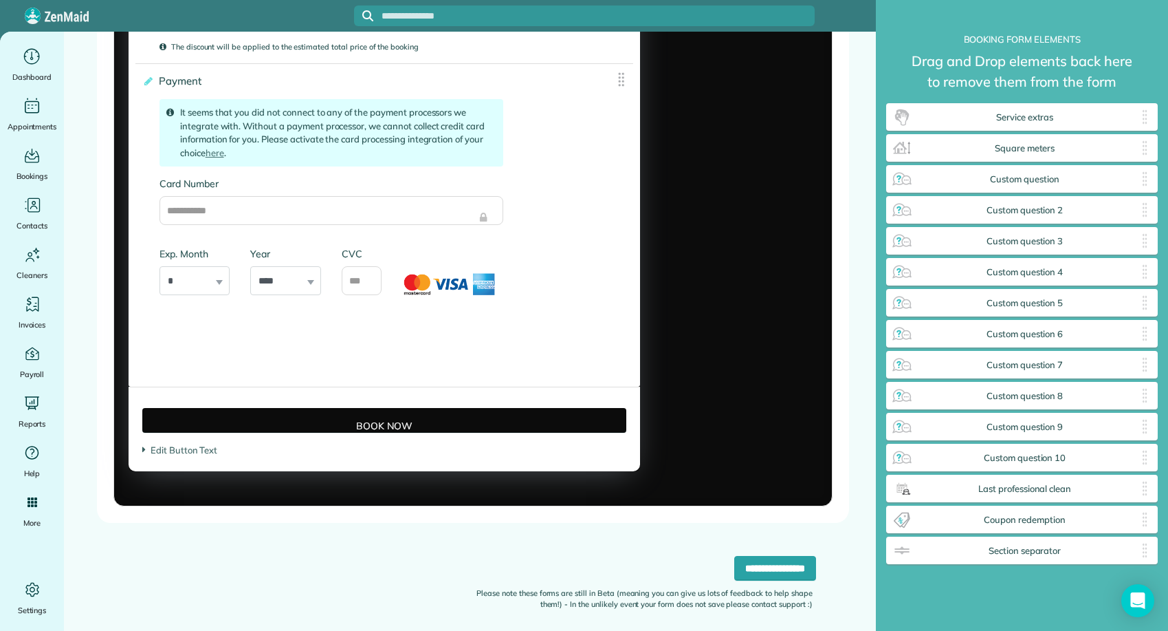
scroll to position [2596, 0]
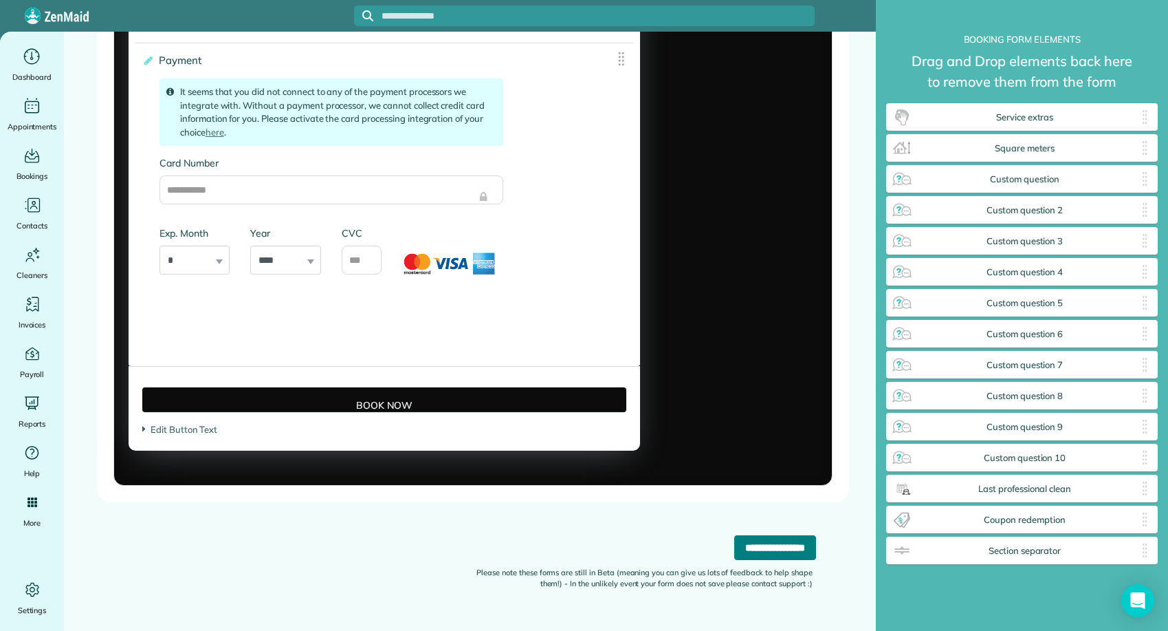
click at [738, 549] on input "**********" at bounding box center [775, 547] width 82 height 25
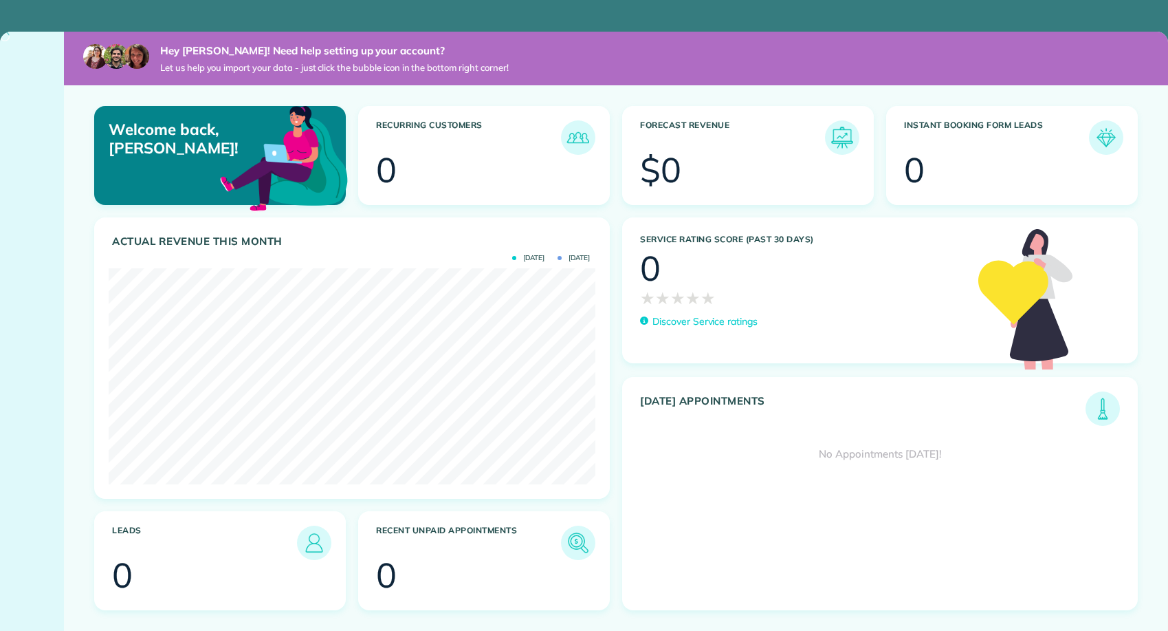
scroll to position [216, 487]
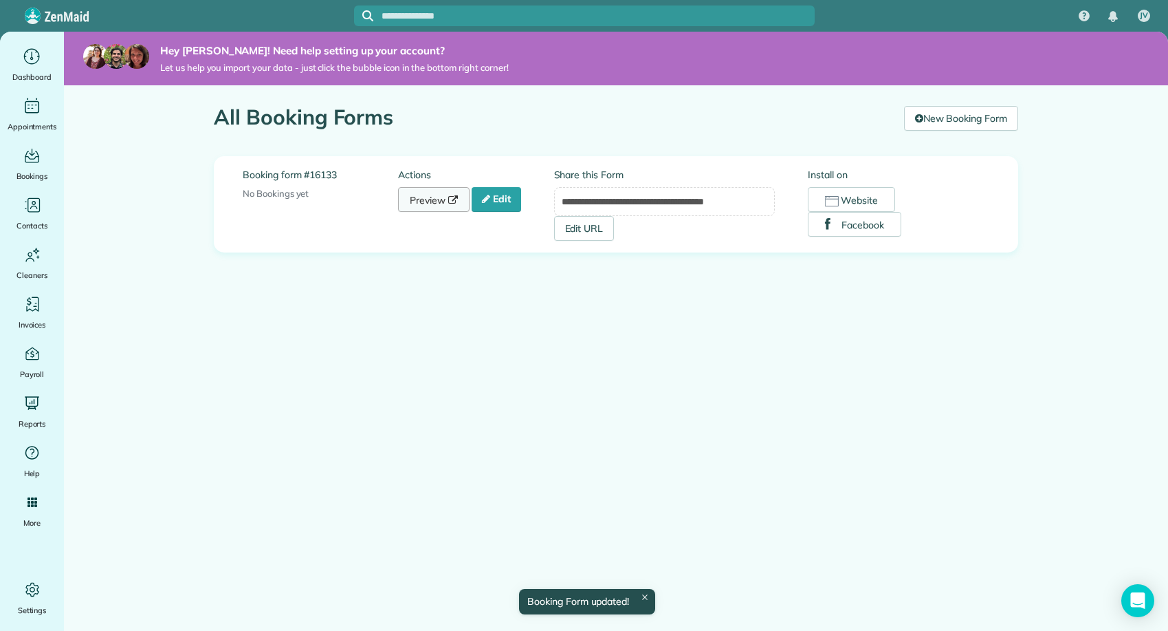
click at [438, 197] on link "Preview" at bounding box center [434, 199] width 72 height 25
click at [511, 199] on link "Edit" at bounding box center [497, 199] width 50 height 25
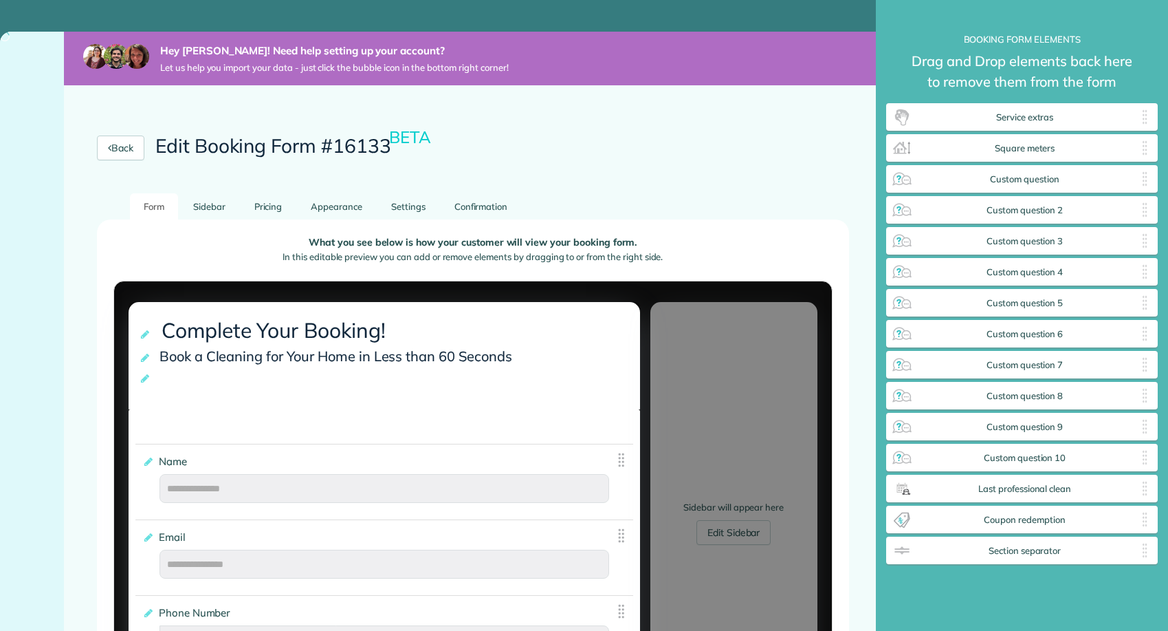
scroll to position [6, 1]
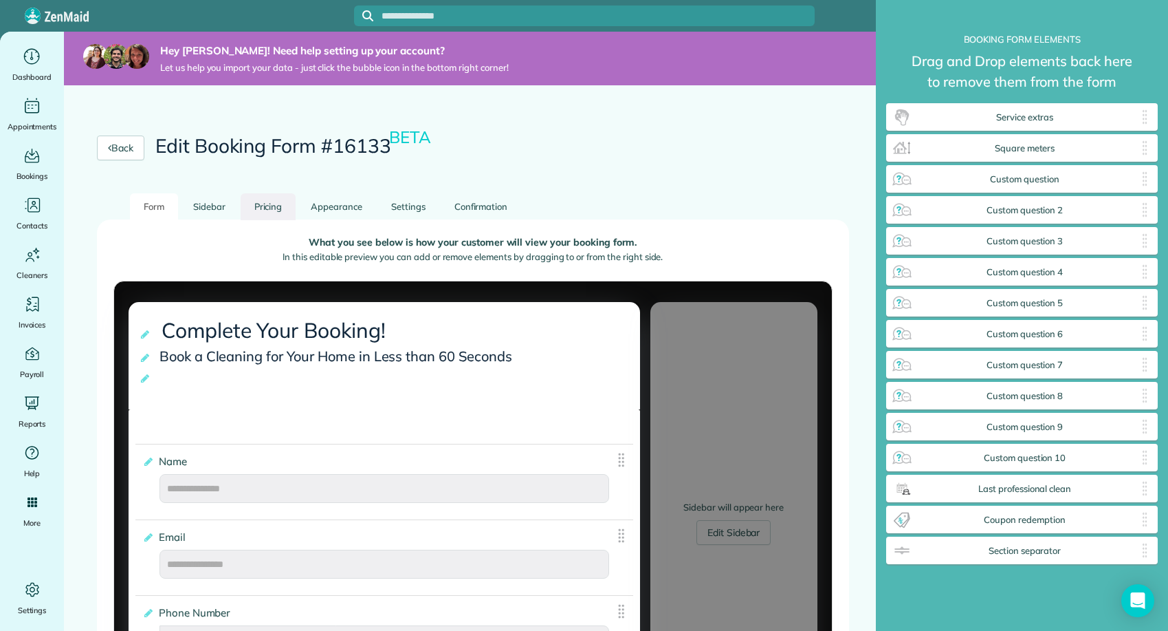
click at [284, 214] on link "Pricing" at bounding box center [269, 206] width 56 height 27
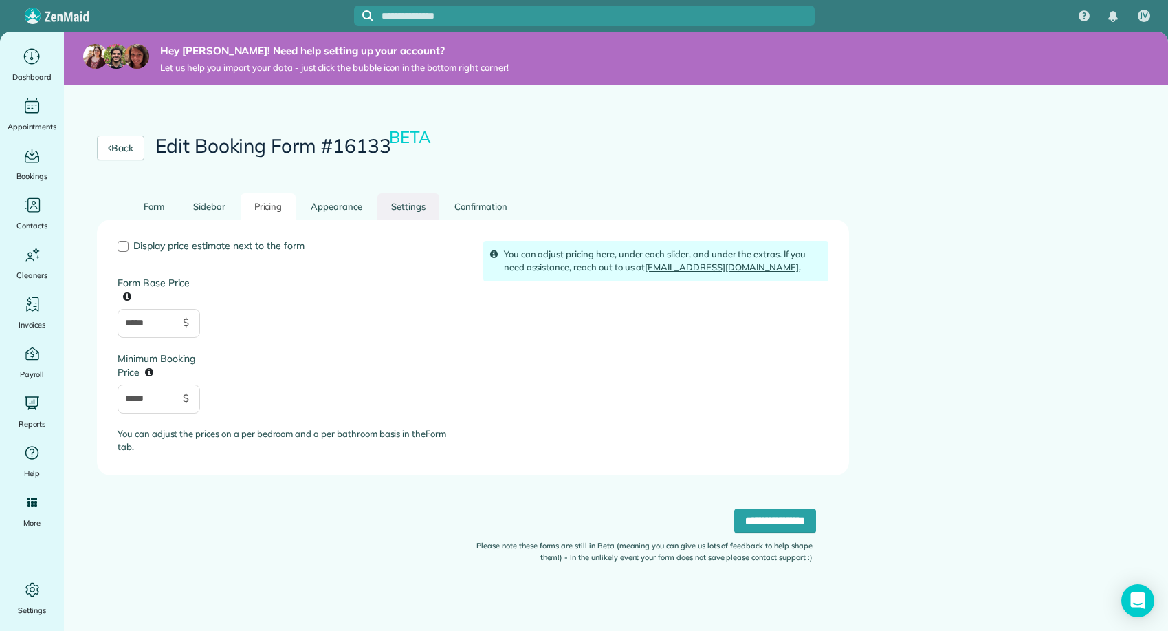
click at [399, 213] on link "Settings" at bounding box center [408, 206] width 62 height 27
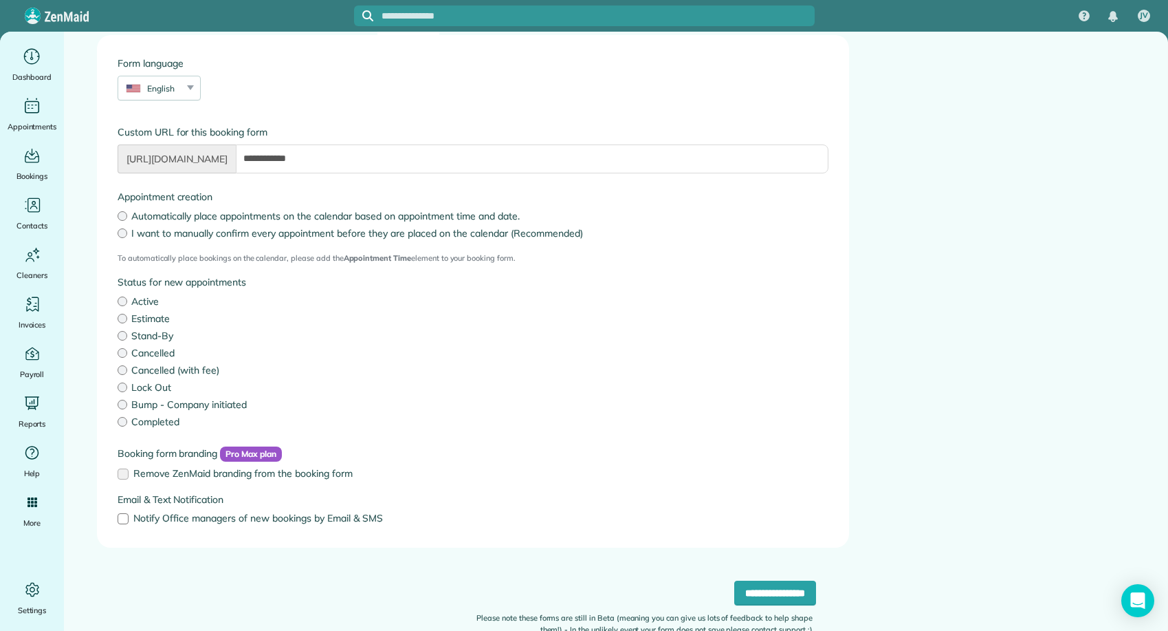
scroll to position [0, 0]
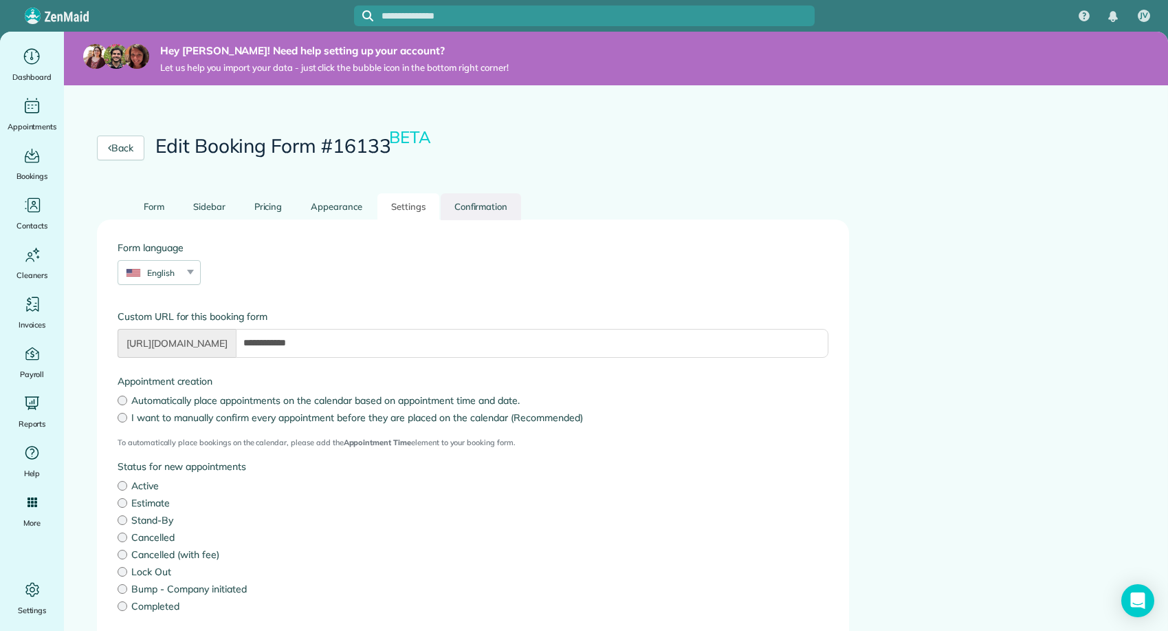
click at [486, 199] on link "Confirmation" at bounding box center [481, 206] width 81 height 27
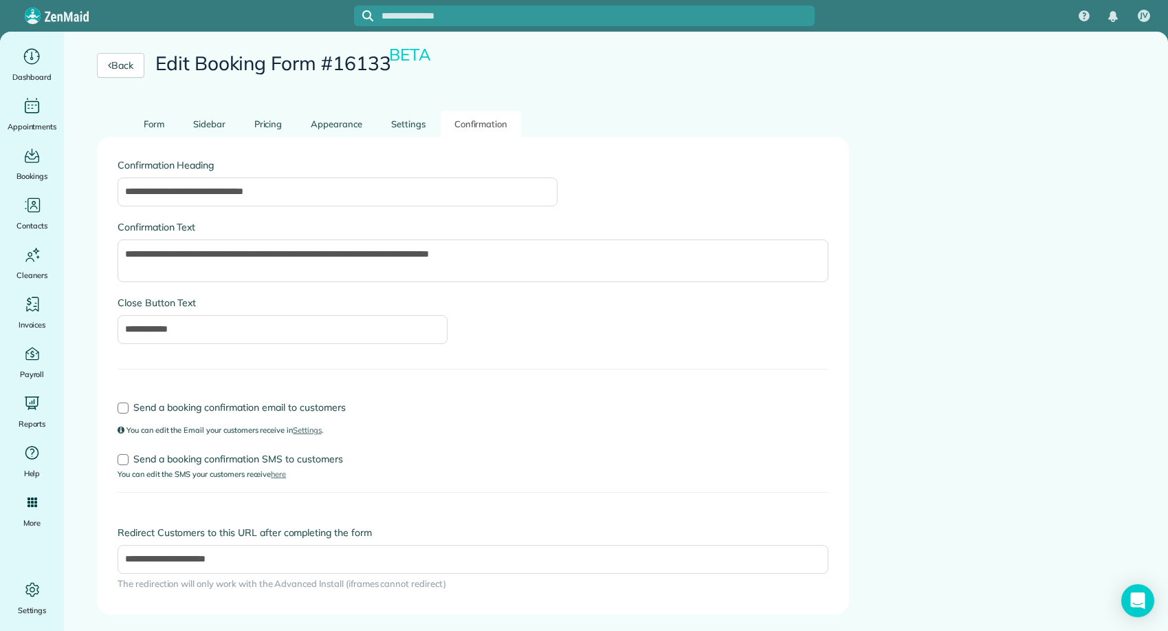
scroll to position [120, 0]
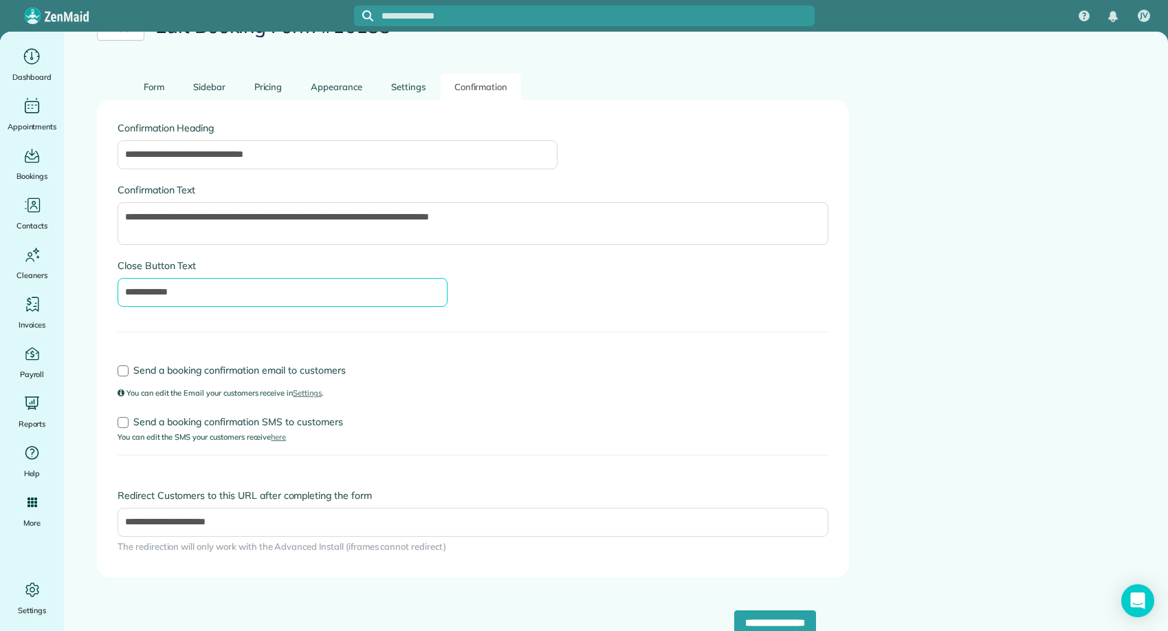
click at [267, 293] on input "**********" at bounding box center [283, 292] width 330 height 29
click at [243, 522] on input "**********" at bounding box center [473, 521] width 711 height 29
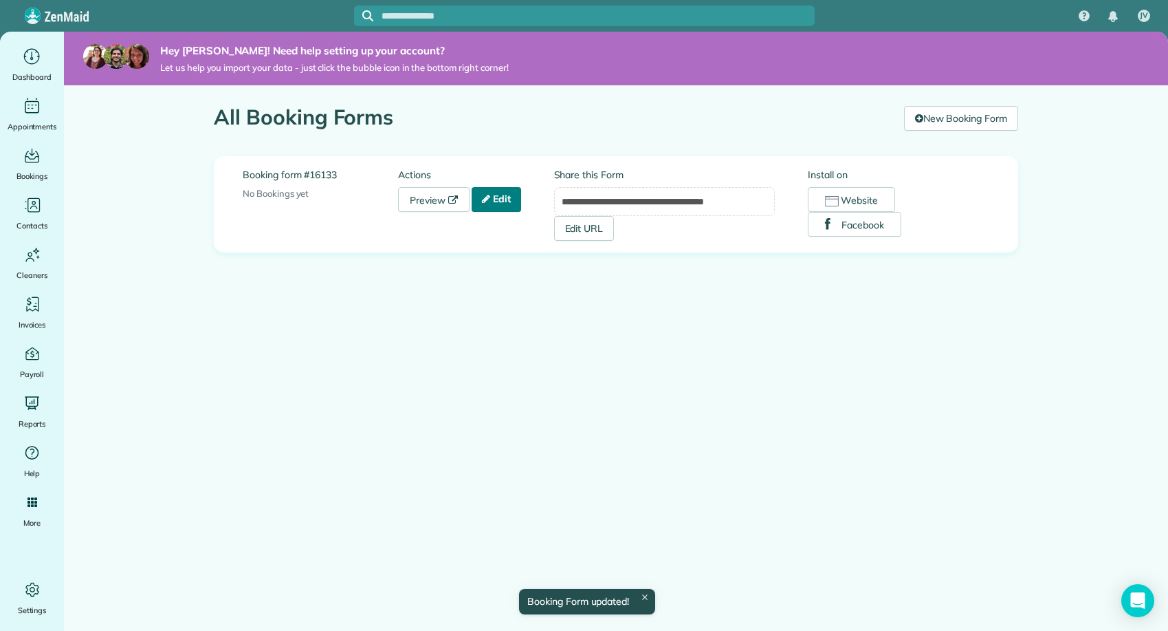
click at [506, 201] on link "Edit" at bounding box center [497, 199] width 50 height 25
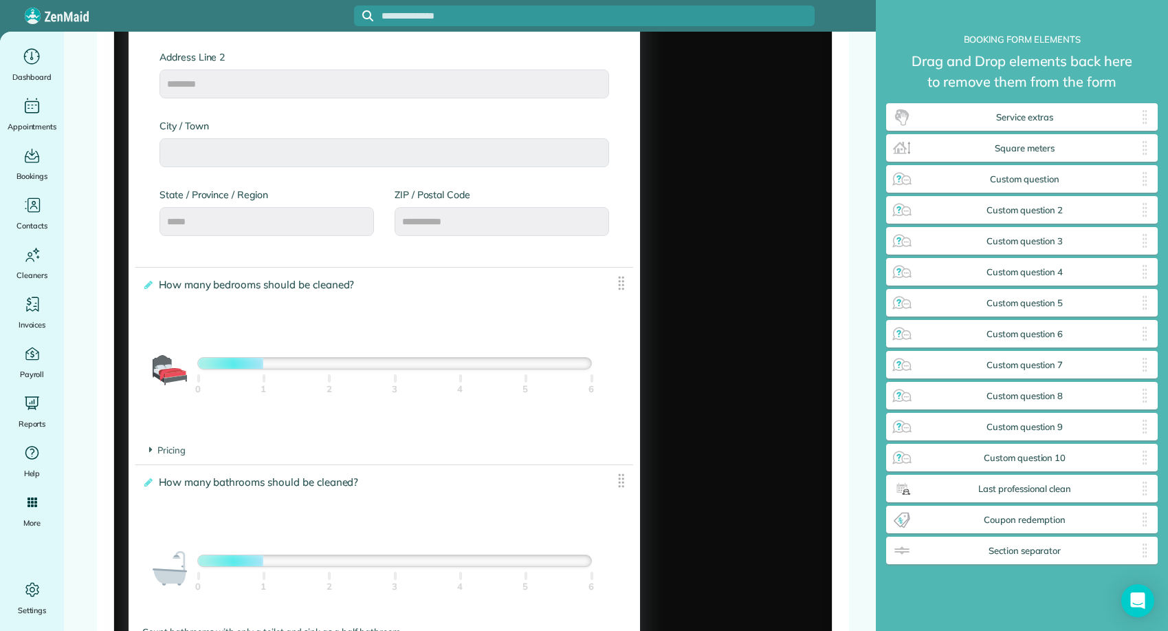
scroll to position [749, 0]
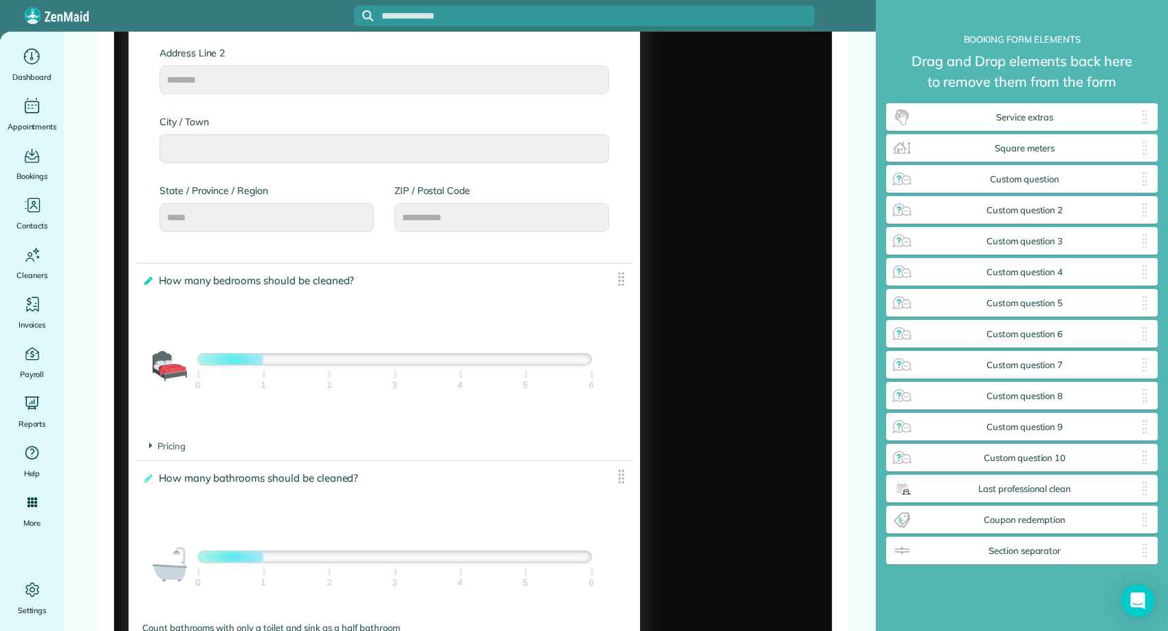
click at [147, 281] on icon at bounding box center [147, 281] width 10 height 10
click at [0, 0] on input "**********" at bounding box center [0, 0] width 0 height 0
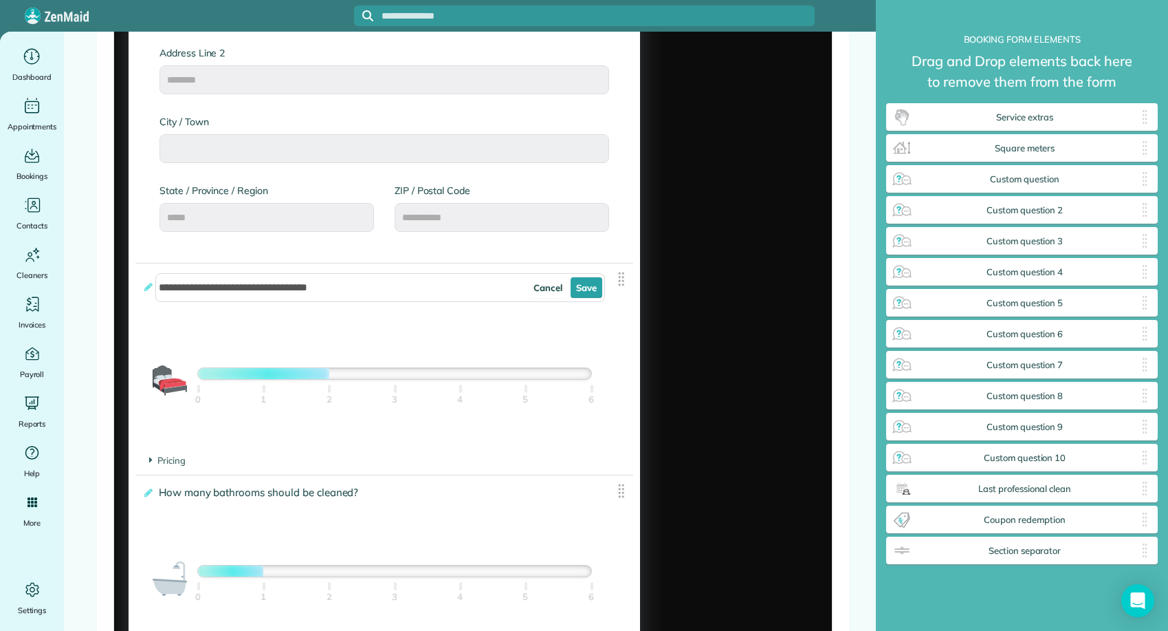
click at [332, 378] on div at bounding box center [394, 373] width 393 height 11
click at [589, 292] on link "Save" at bounding box center [587, 287] width 32 height 21
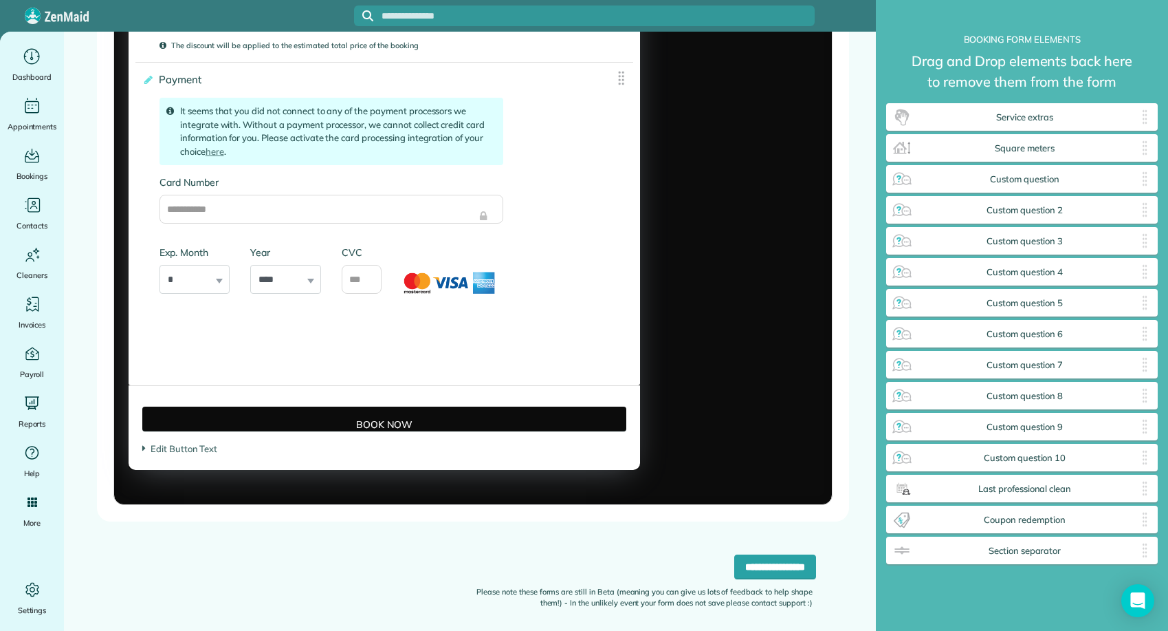
scroll to position [2484, 0]
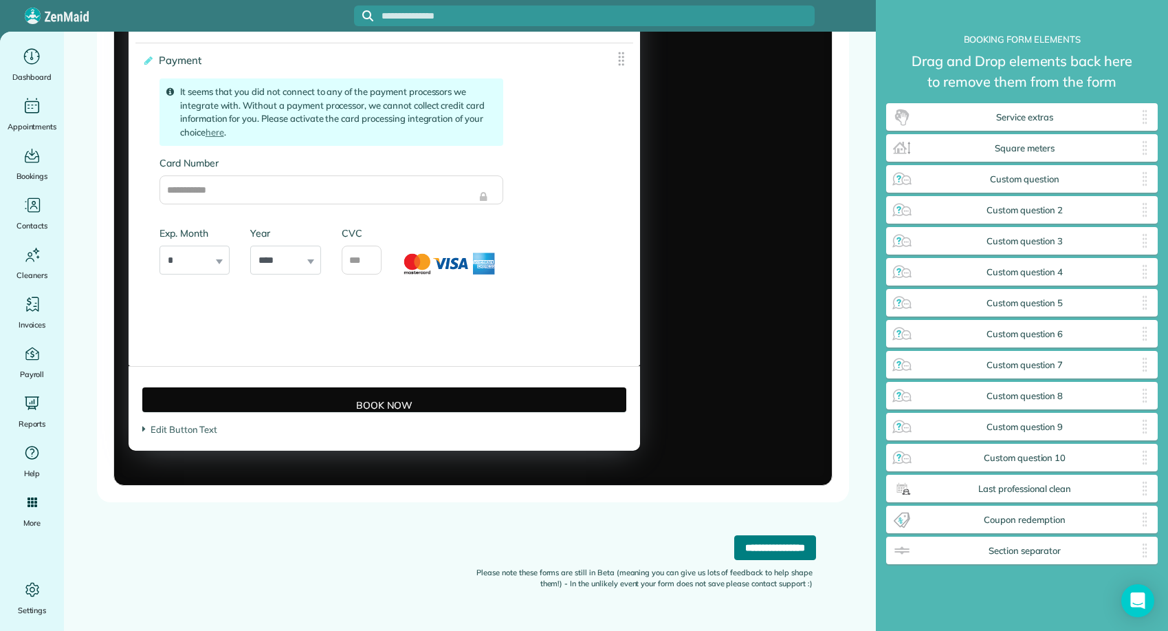
click at [742, 545] on input "**********" at bounding box center [775, 547] width 82 height 25
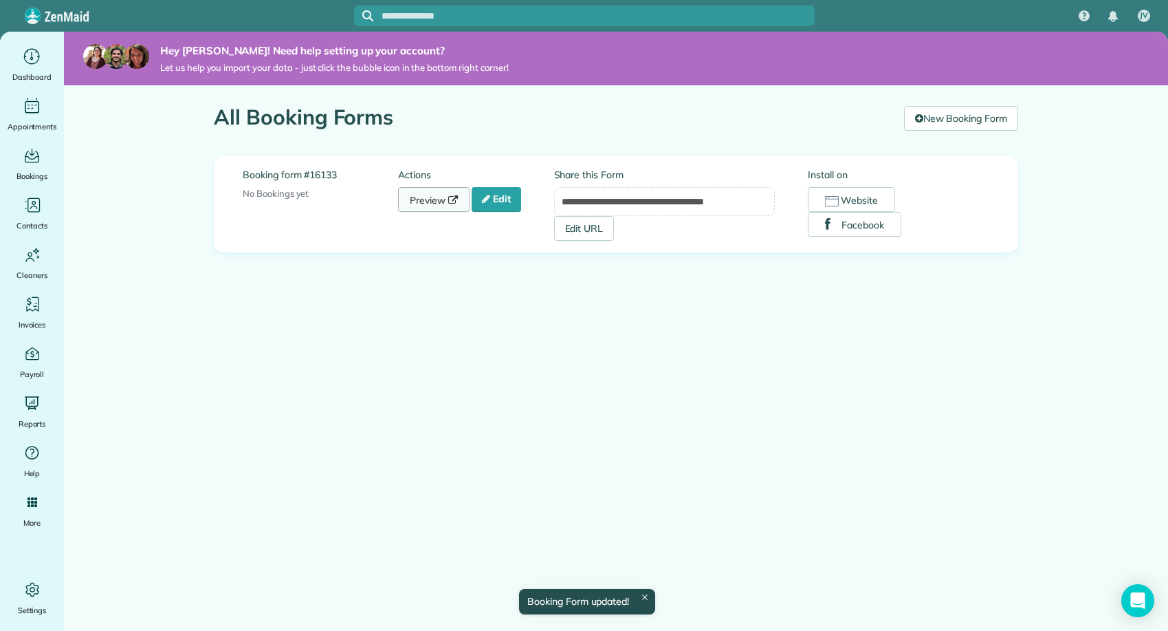
click at [433, 201] on link "Preview" at bounding box center [434, 199] width 72 height 25
click at [868, 226] on button "Facebook" at bounding box center [855, 224] width 94 height 25
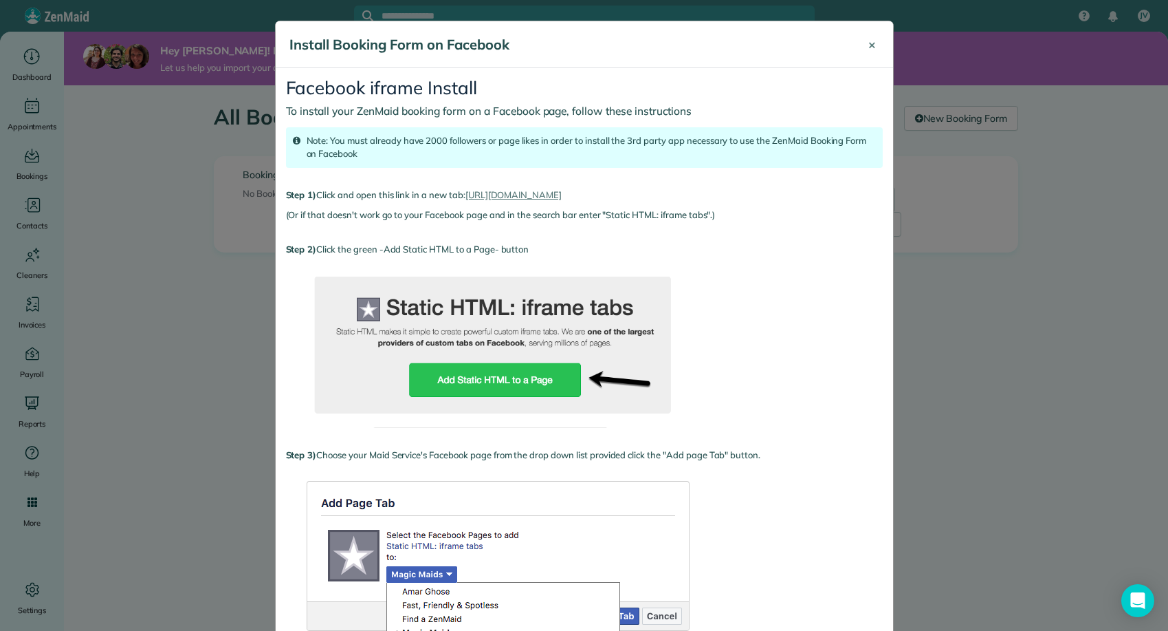
click at [877, 43] on button "×" at bounding box center [872, 44] width 28 height 33
